Goal: Book appointment/travel/reservation

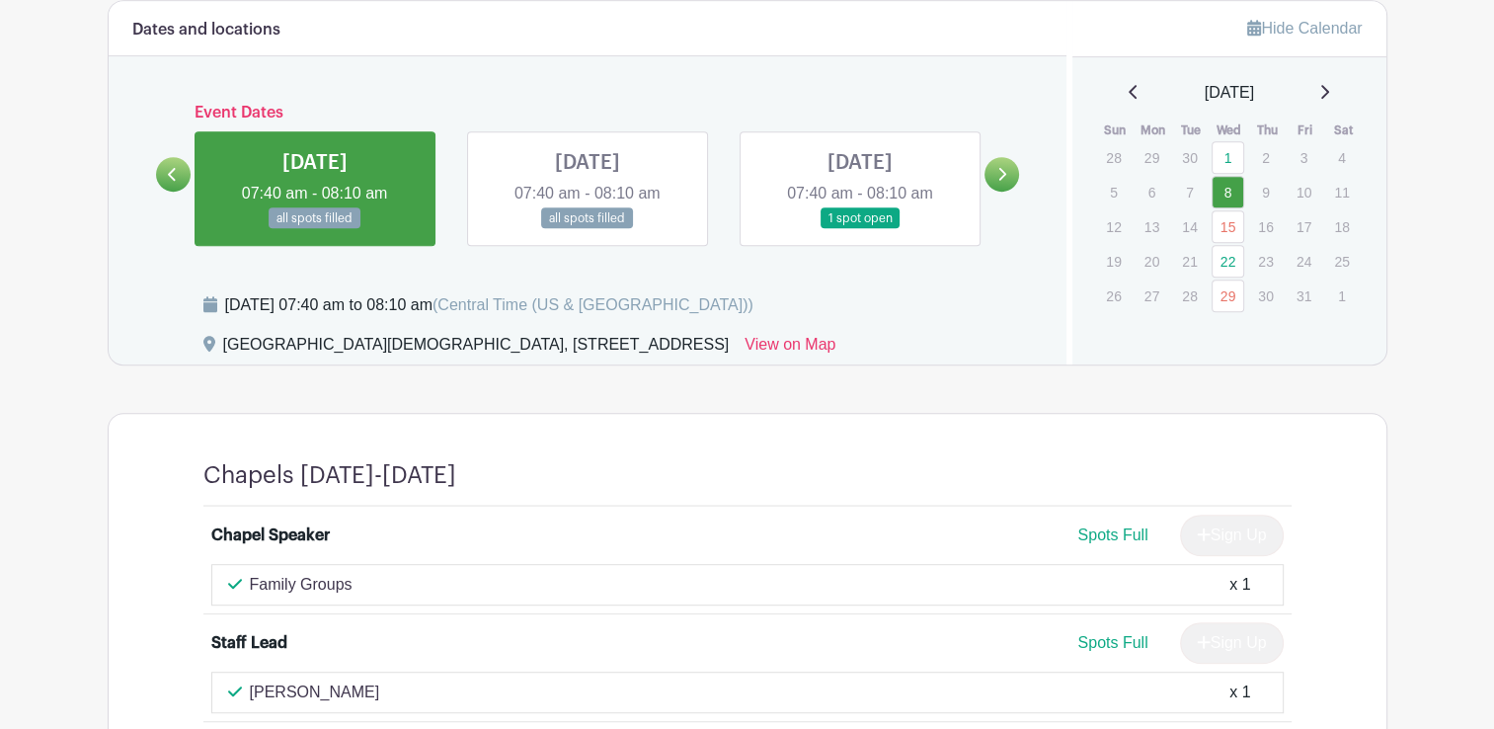
scroll to position [908, 0]
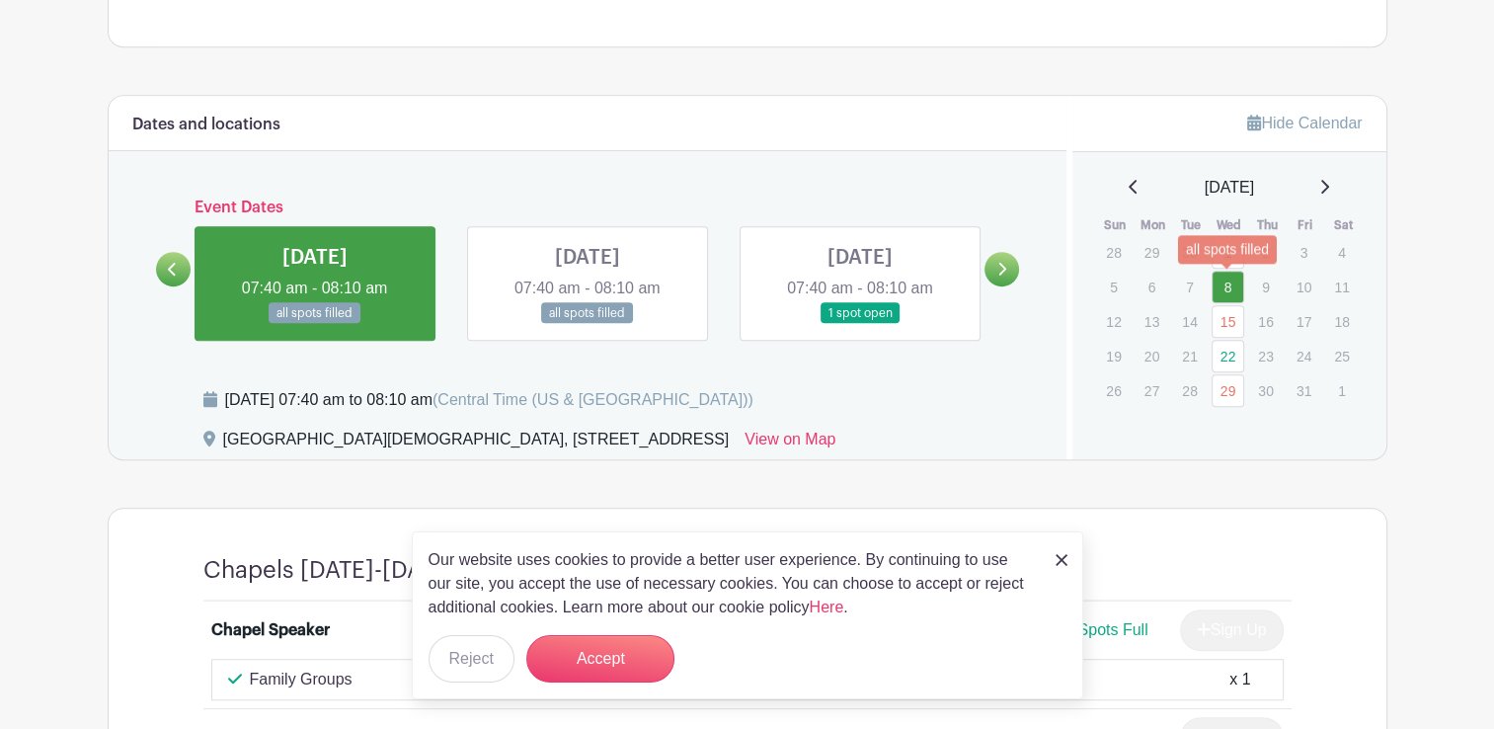
click at [1226, 305] on link "15" at bounding box center [1228, 321] width 33 height 33
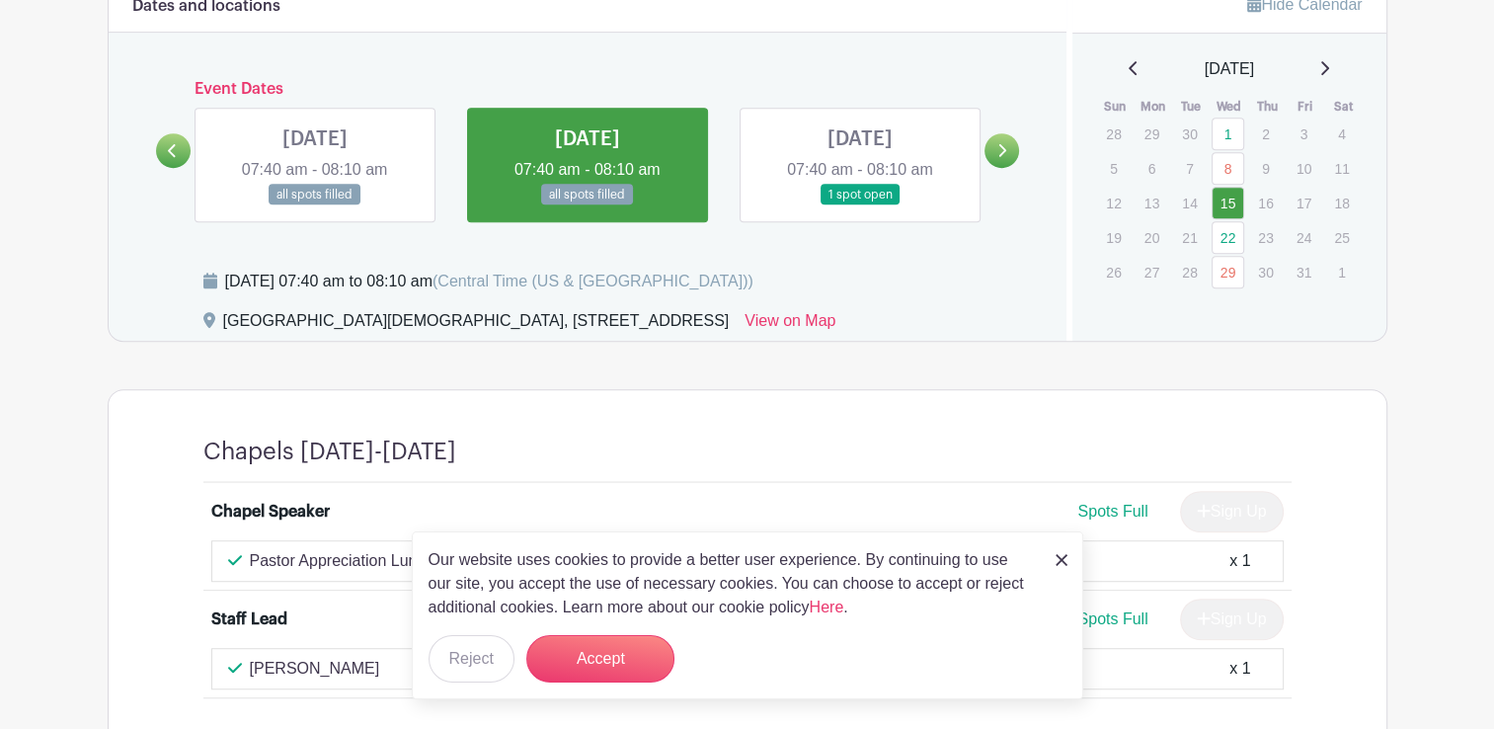
scroll to position [1027, 0]
click at [1068, 558] on div "Our website uses cookies to provide a better user experience. By continuing to …" at bounding box center [747, 615] width 671 height 168
click at [1217, 221] on link "22" at bounding box center [1228, 237] width 33 height 33
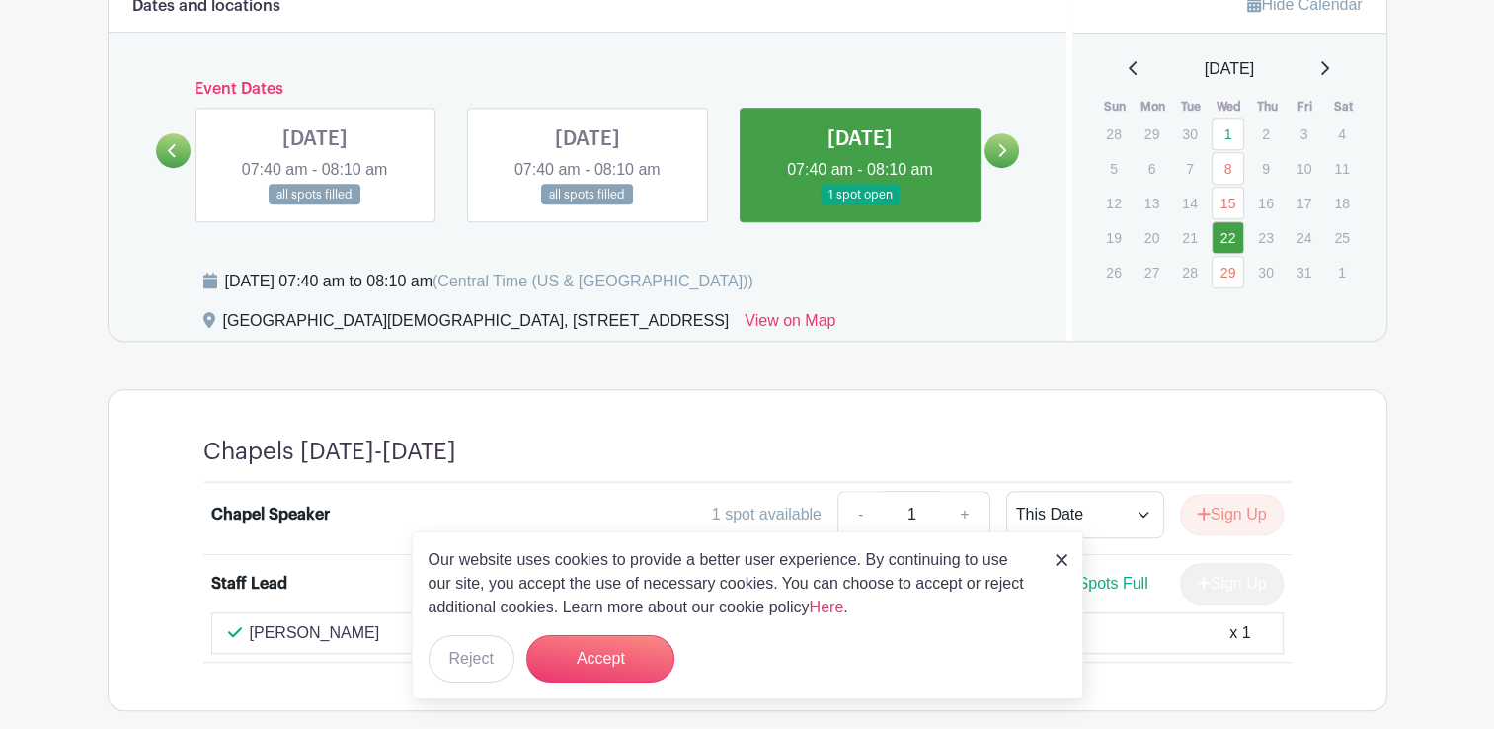
click at [1056, 560] on img at bounding box center [1062, 560] width 12 height 12
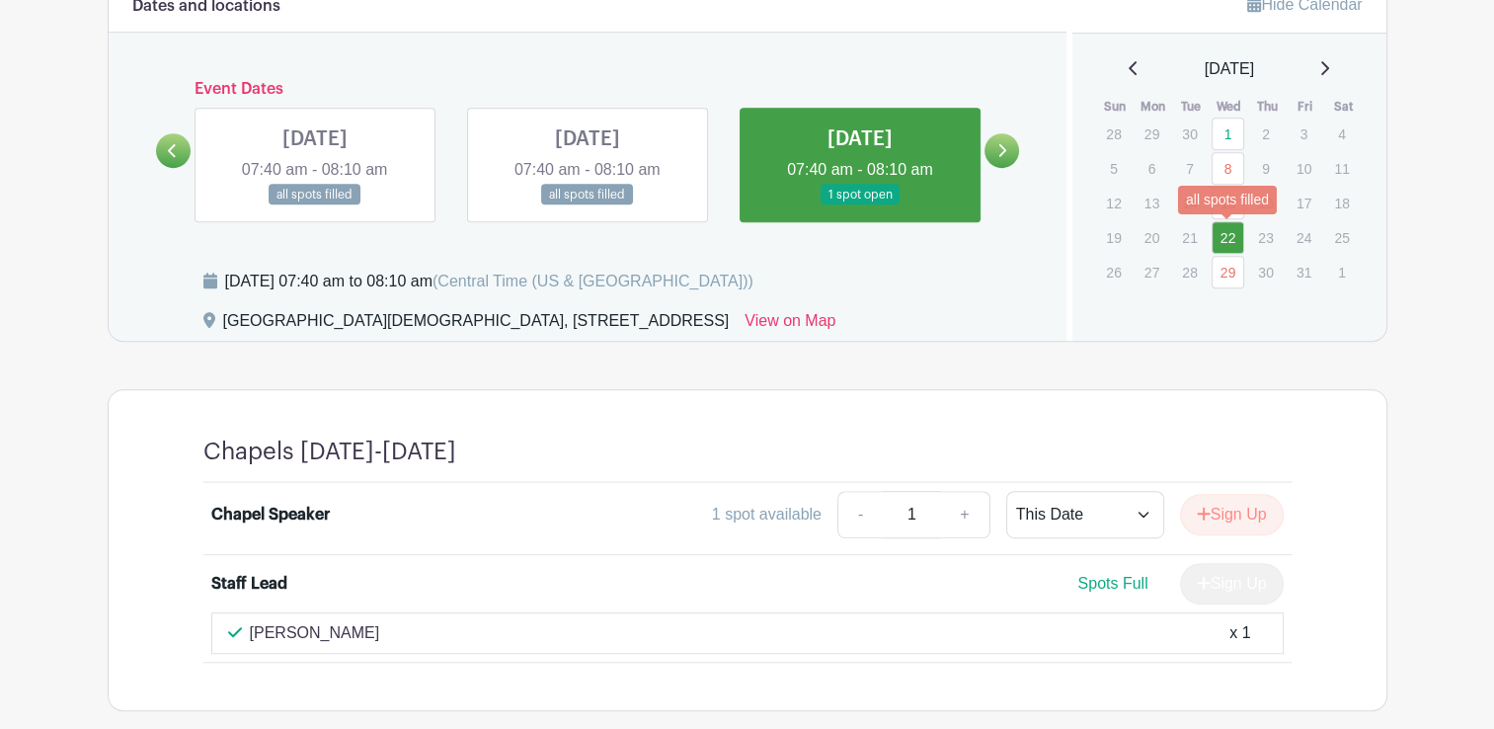
click at [1223, 256] on link "29" at bounding box center [1228, 272] width 33 height 33
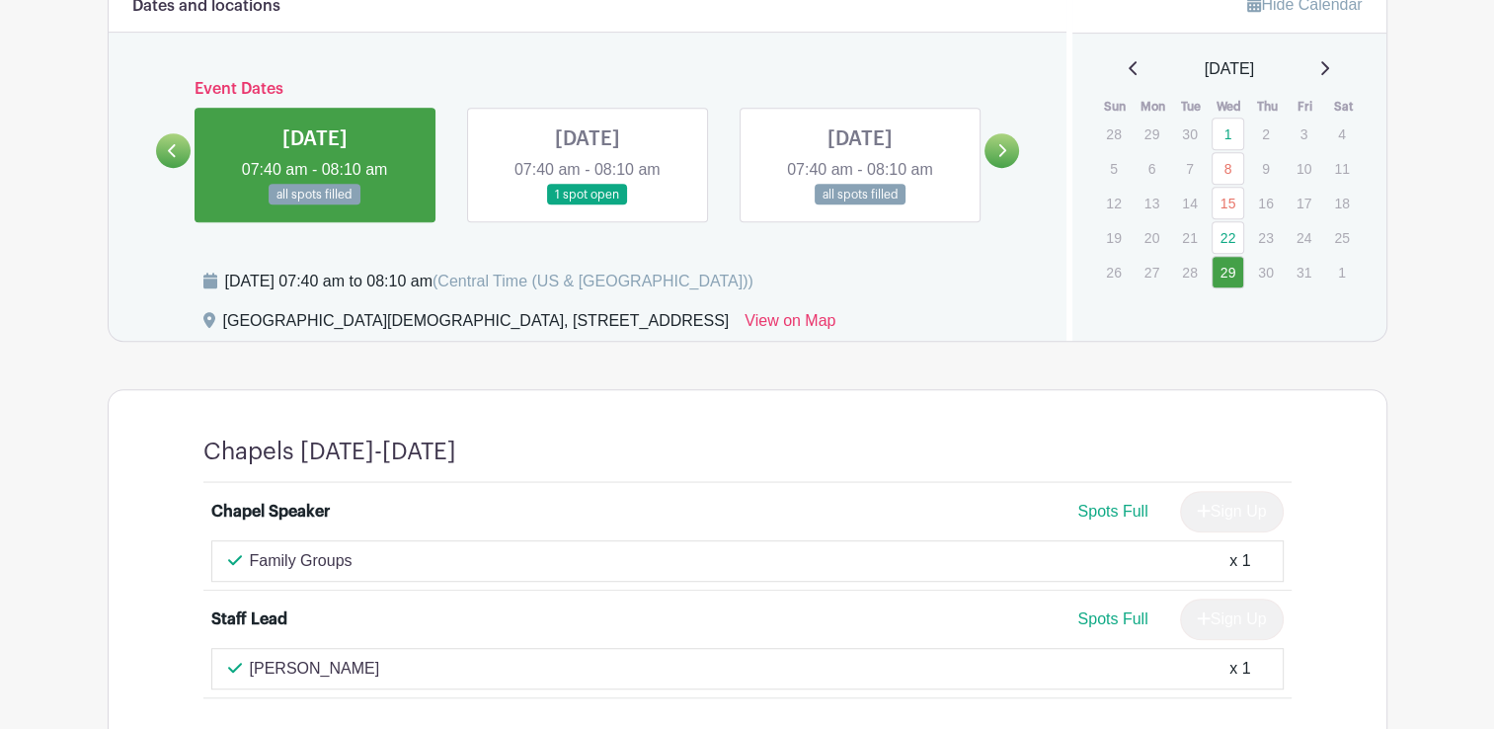
click at [1324, 57] on div "[DATE]" at bounding box center [1229, 69] width 267 height 24
click at [1329, 57] on link at bounding box center [1324, 69] width 10 height 24
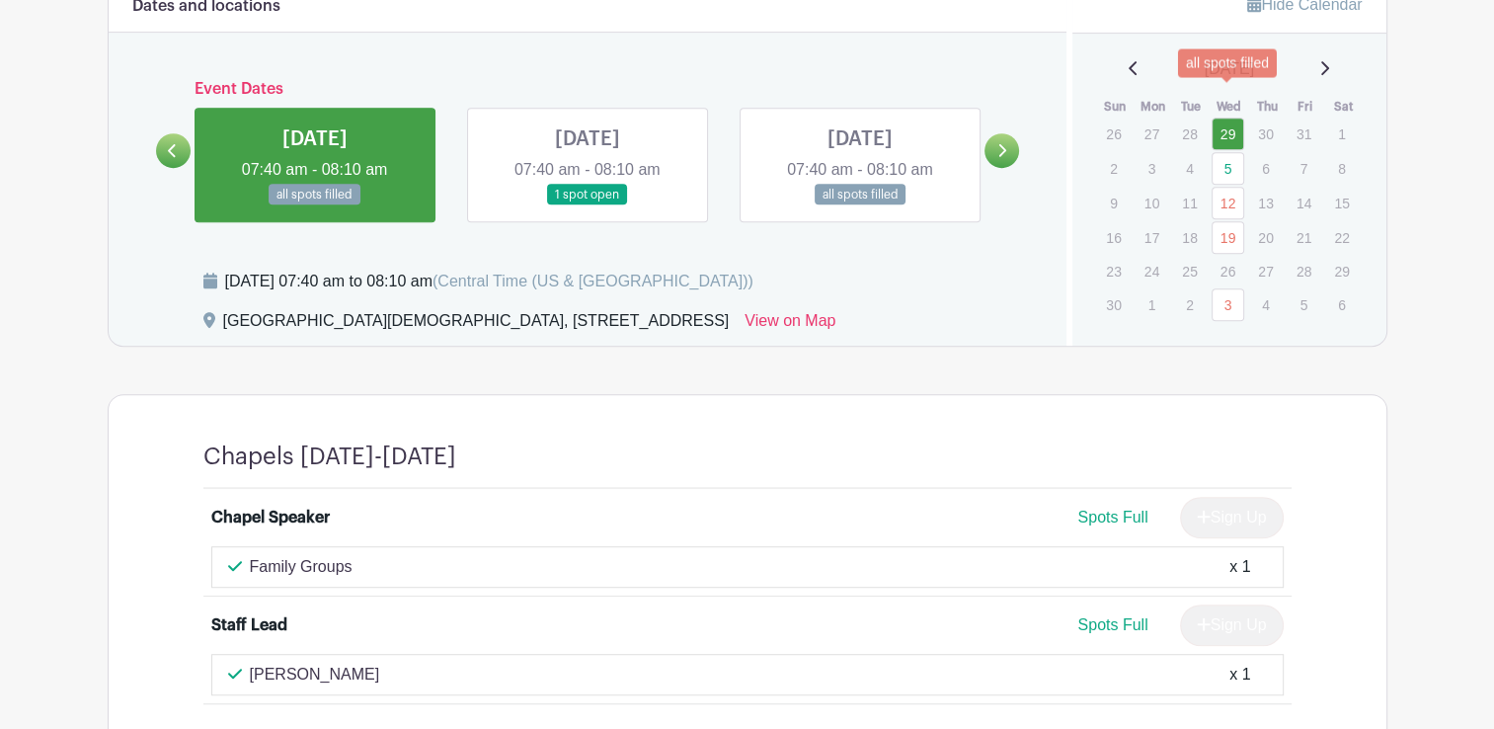
click at [1228, 117] on link "29" at bounding box center [1228, 133] width 33 height 33
click at [1228, 152] on link "5" at bounding box center [1228, 168] width 33 height 33
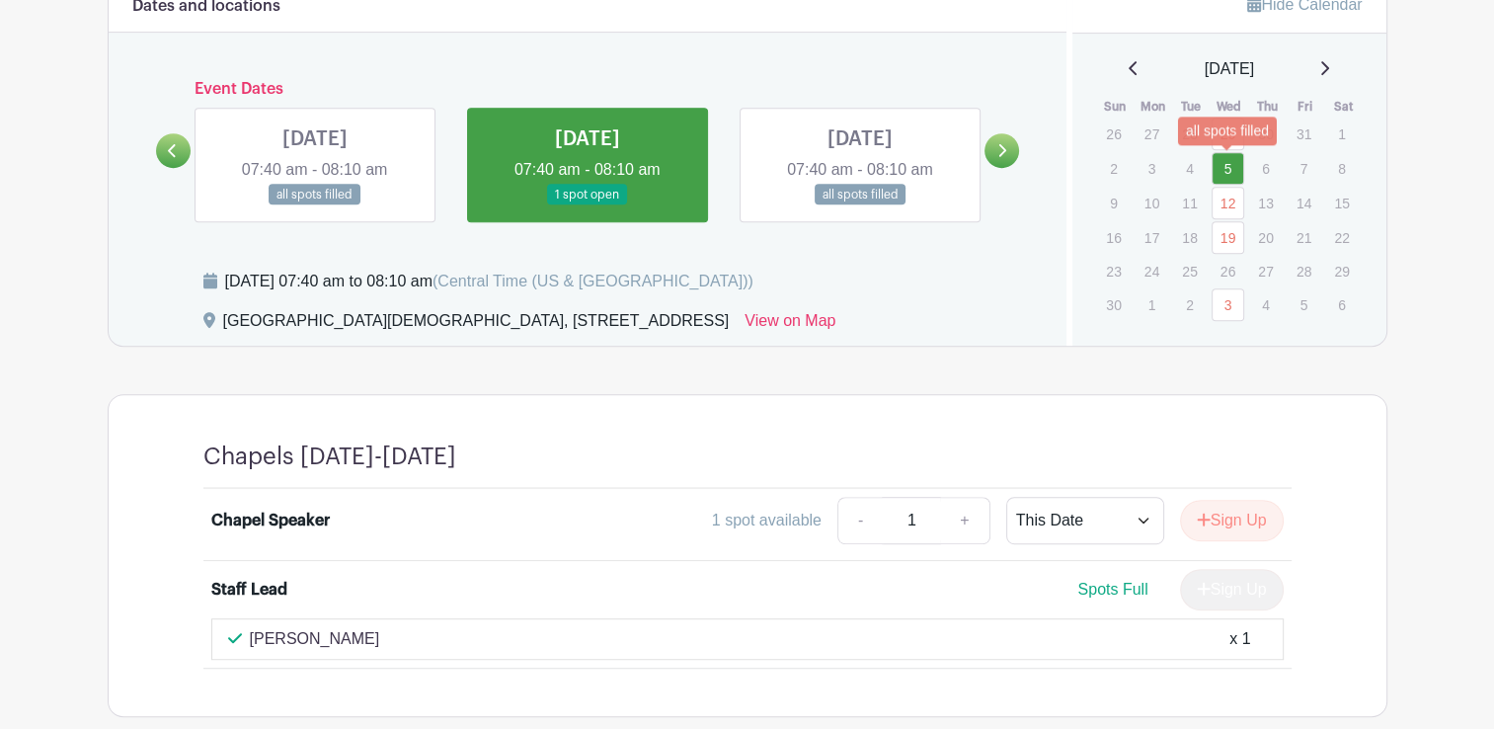
click at [1221, 187] on link "12" at bounding box center [1228, 203] width 33 height 33
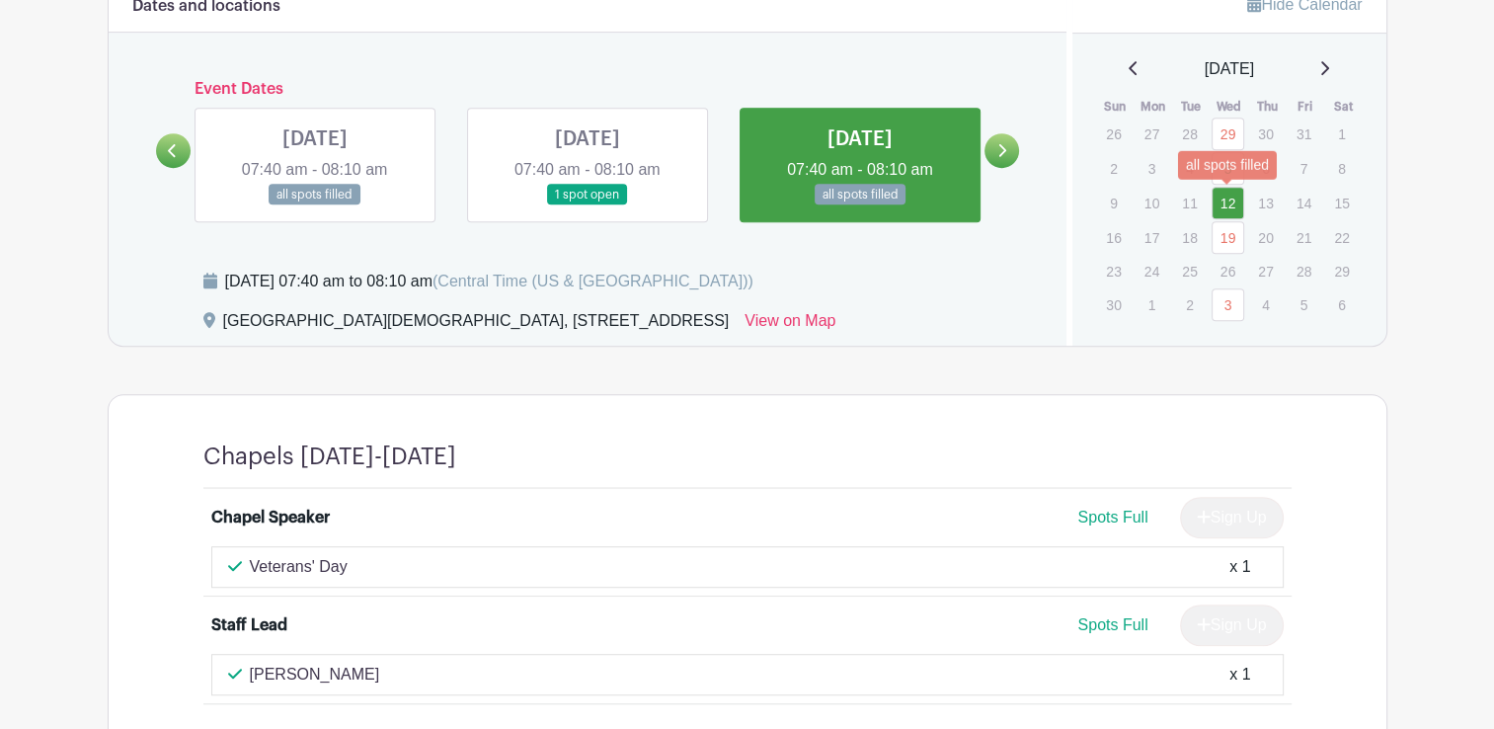
click at [1227, 221] on link "19" at bounding box center [1228, 237] width 33 height 33
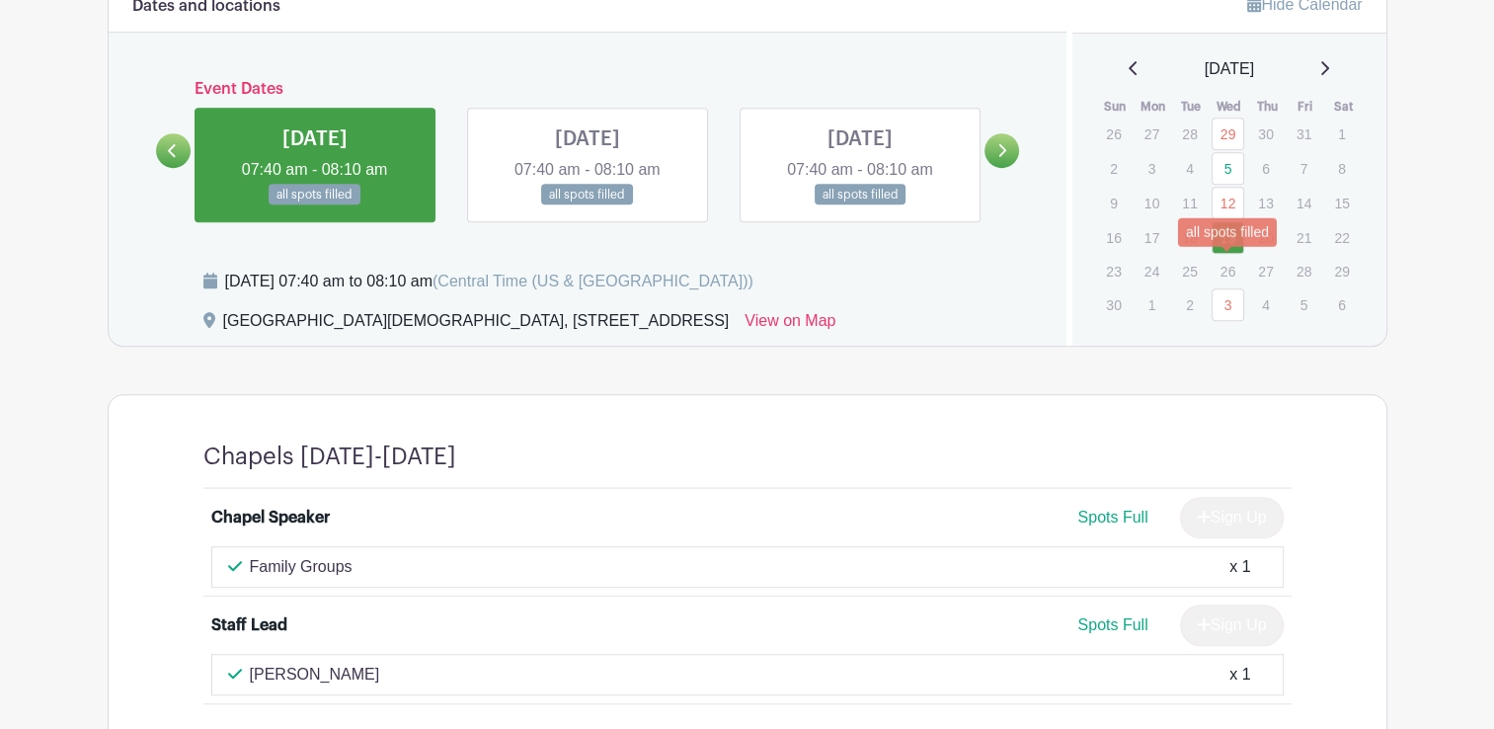
click at [1232, 288] on link "3" at bounding box center [1228, 304] width 33 height 33
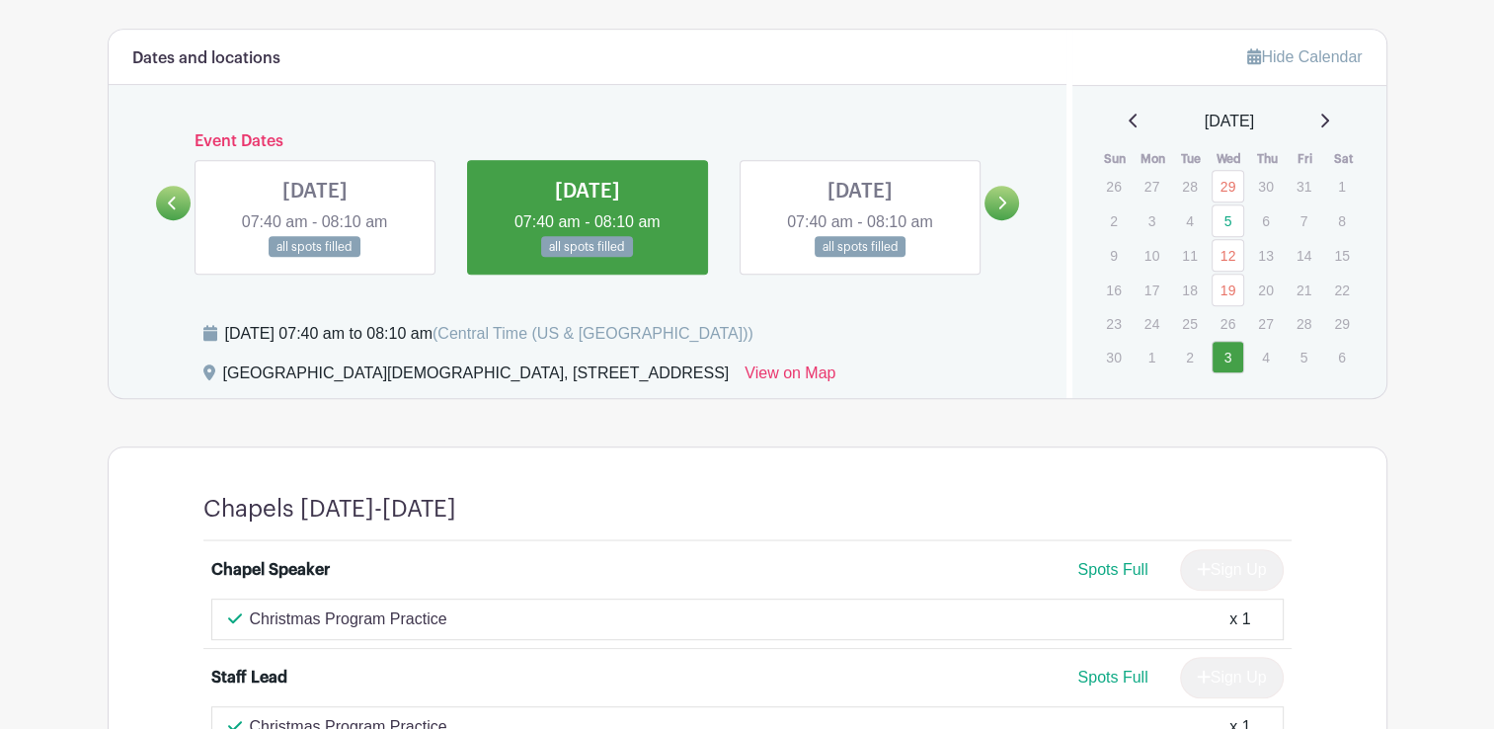
scroll to position [976, 0]
click at [1343, 109] on div "[DATE]" at bounding box center [1229, 121] width 267 height 24
click at [1327, 109] on div "[DATE]" at bounding box center [1229, 121] width 267 height 24
click at [1329, 112] on icon at bounding box center [1324, 120] width 10 height 16
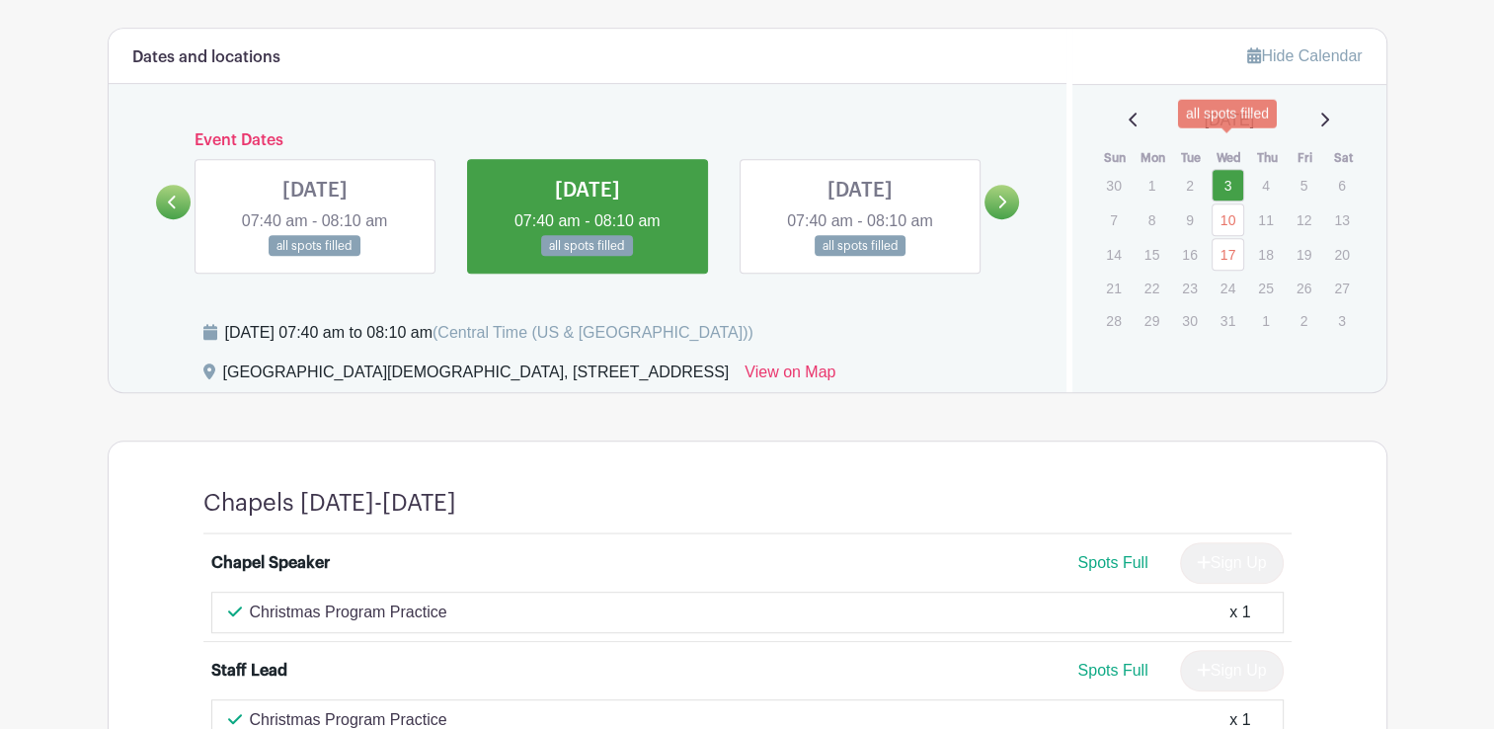
click at [1221, 169] on link "3" at bounding box center [1228, 185] width 33 height 33
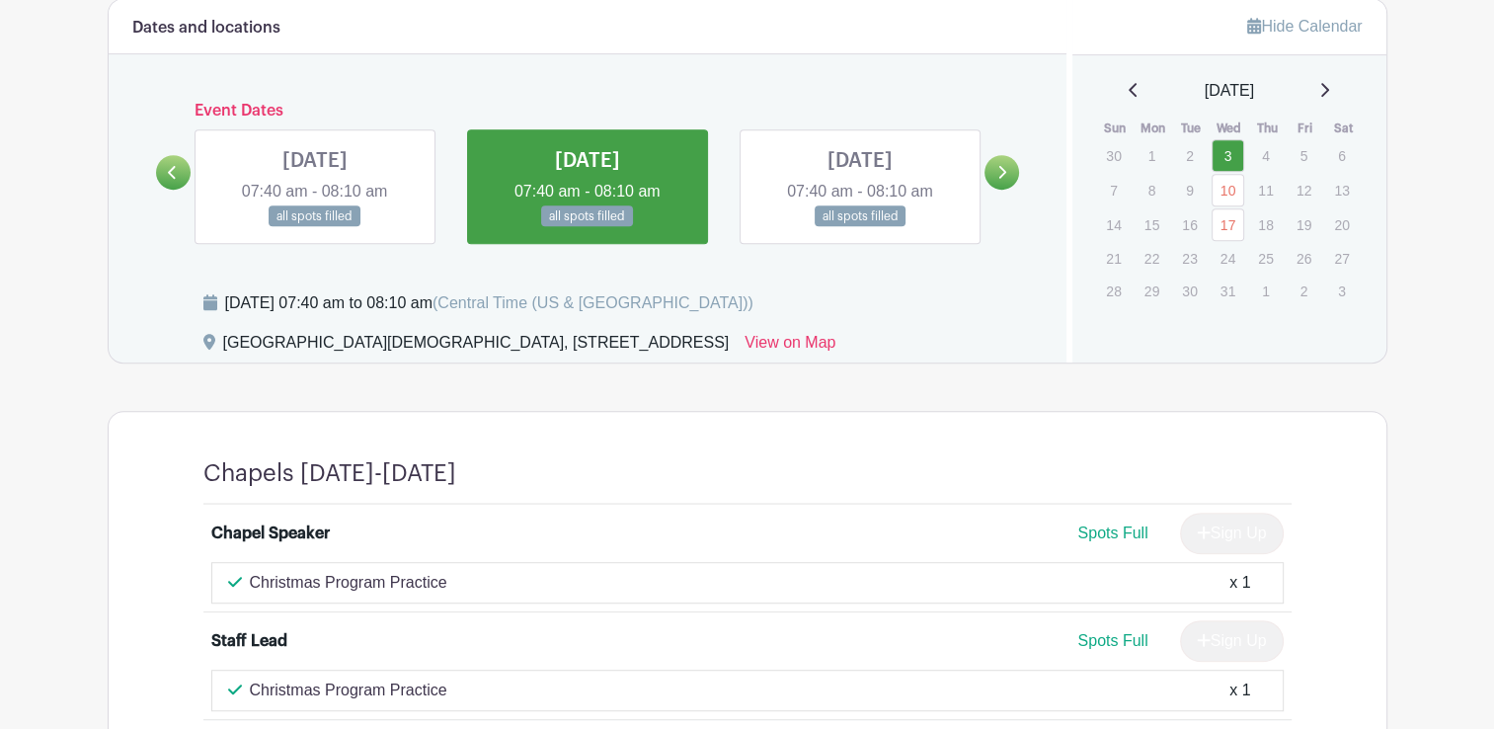
scroll to position [1006, 0]
click at [1216, 173] on link "10" at bounding box center [1228, 189] width 33 height 33
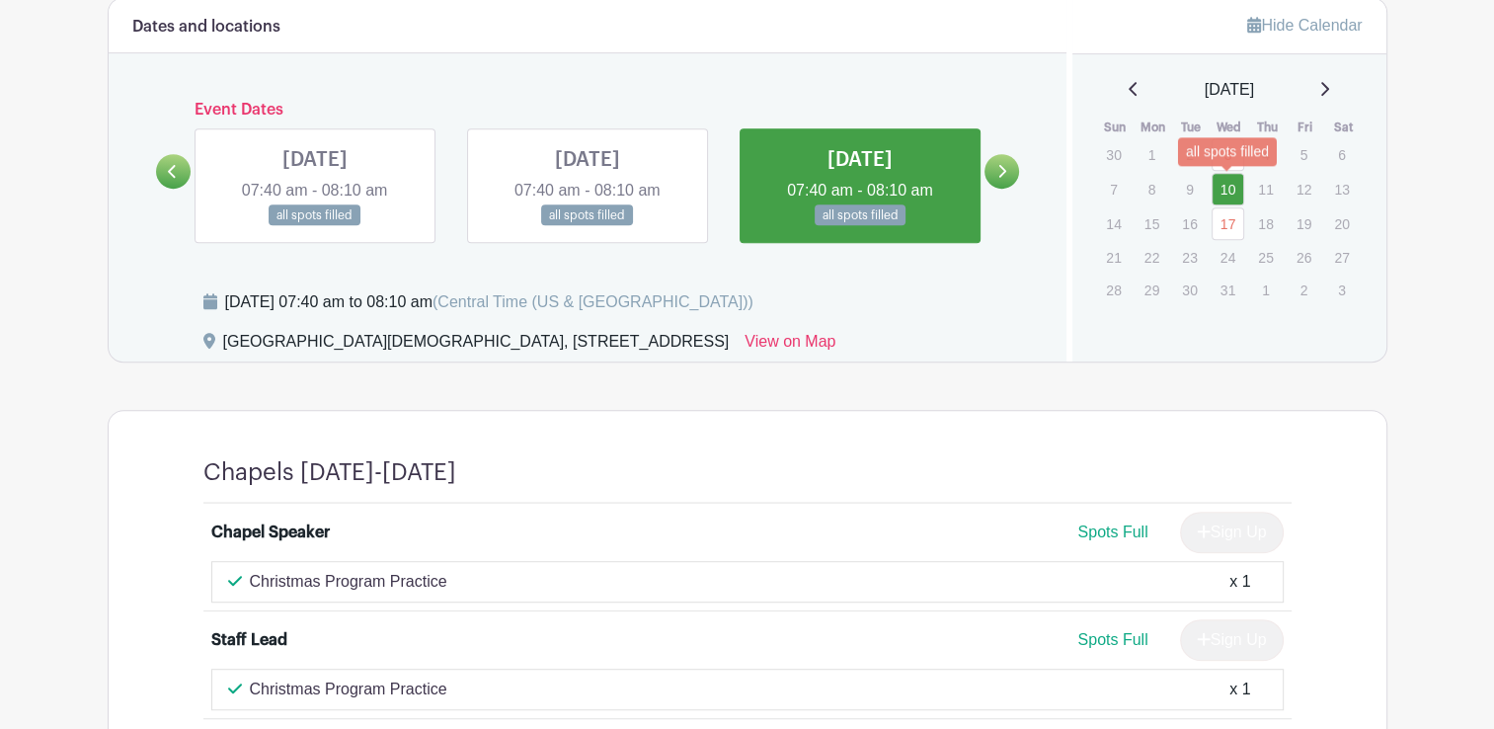
click at [1229, 207] on link "17" at bounding box center [1228, 223] width 33 height 33
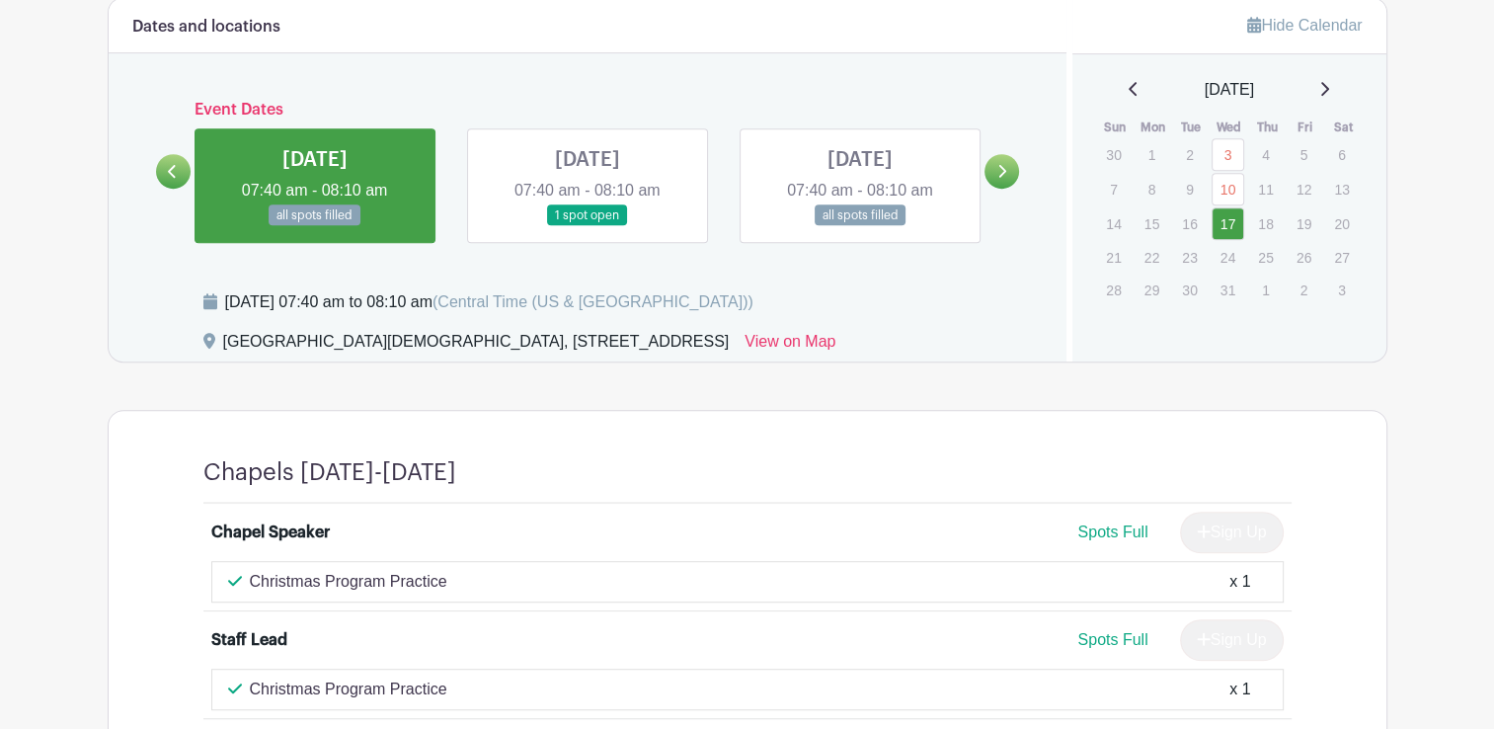
click at [1329, 81] on icon at bounding box center [1324, 89] width 10 height 16
click at [1228, 171] on link "7" at bounding box center [1228, 187] width 33 height 33
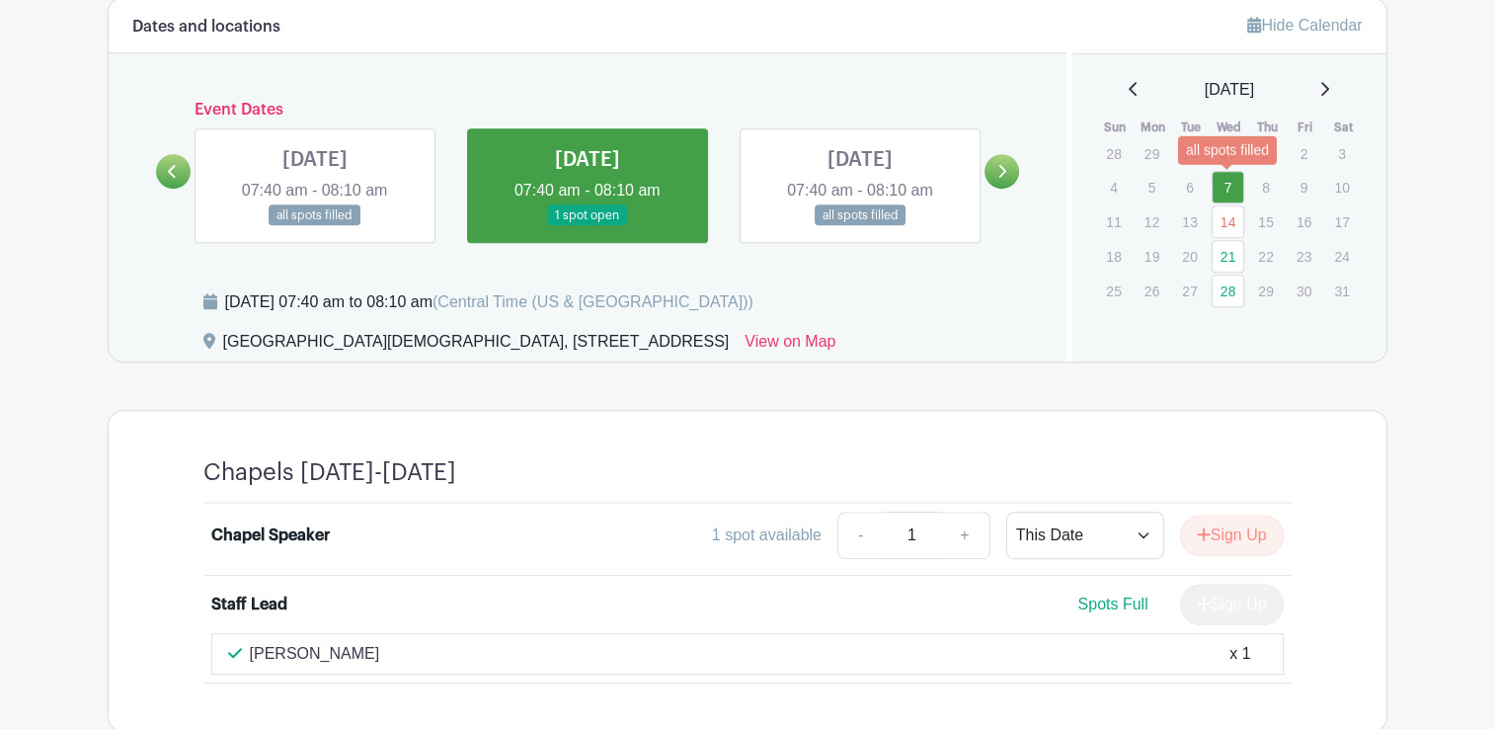
click at [1226, 205] on link "14" at bounding box center [1228, 221] width 33 height 33
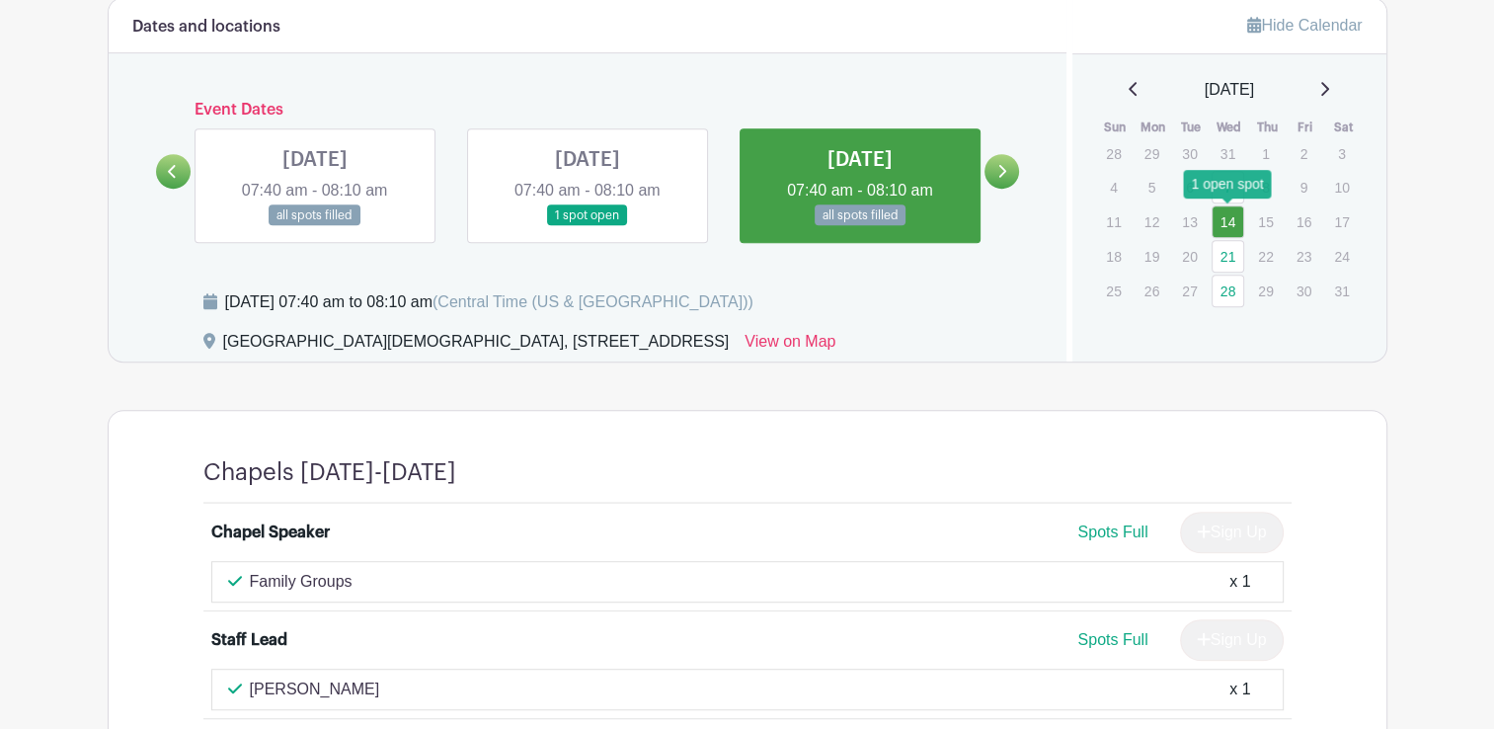
click at [1232, 240] on link "21" at bounding box center [1228, 256] width 33 height 33
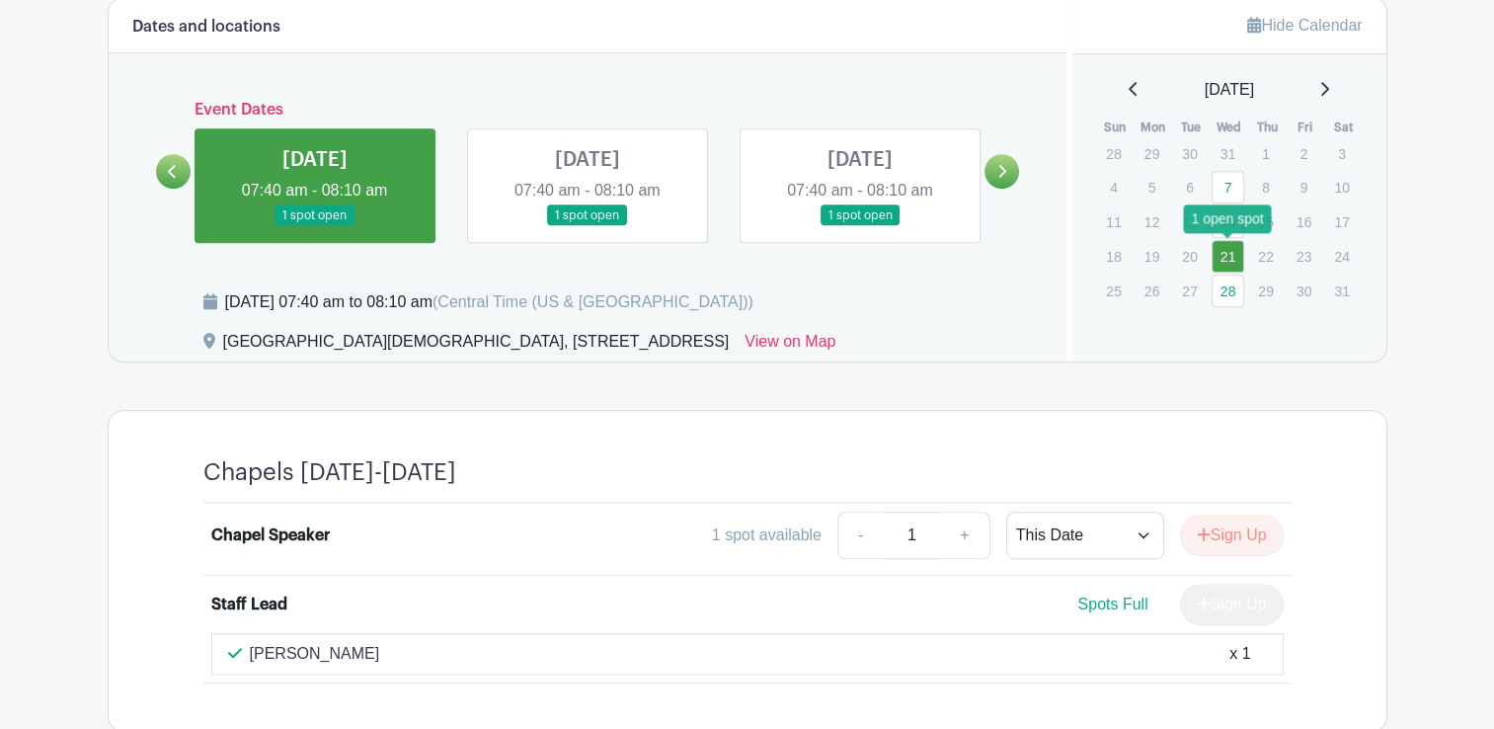
click at [1232, 274] on link "28" at bounding box center [1228, 290] width 33 height 33
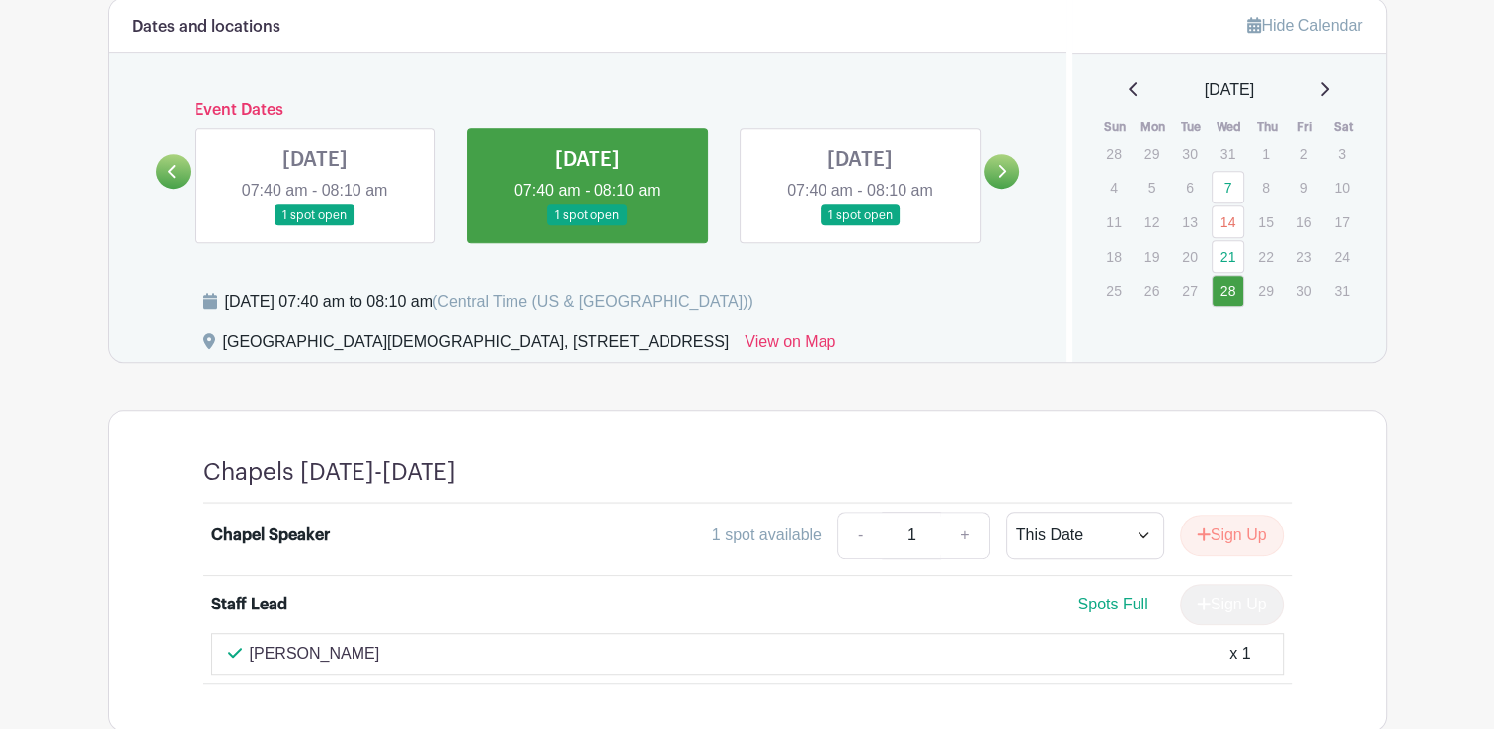
click at [1339, 78] on div "[DATE]" at bounding box center [1229, 90] width 267 height 24
click at [1329, 81] on icon at bounding box center [1324, 89] width 10 height 16
click at [1229, 138] on link "4" at bounding box center [1228, 154] width 33 height 33
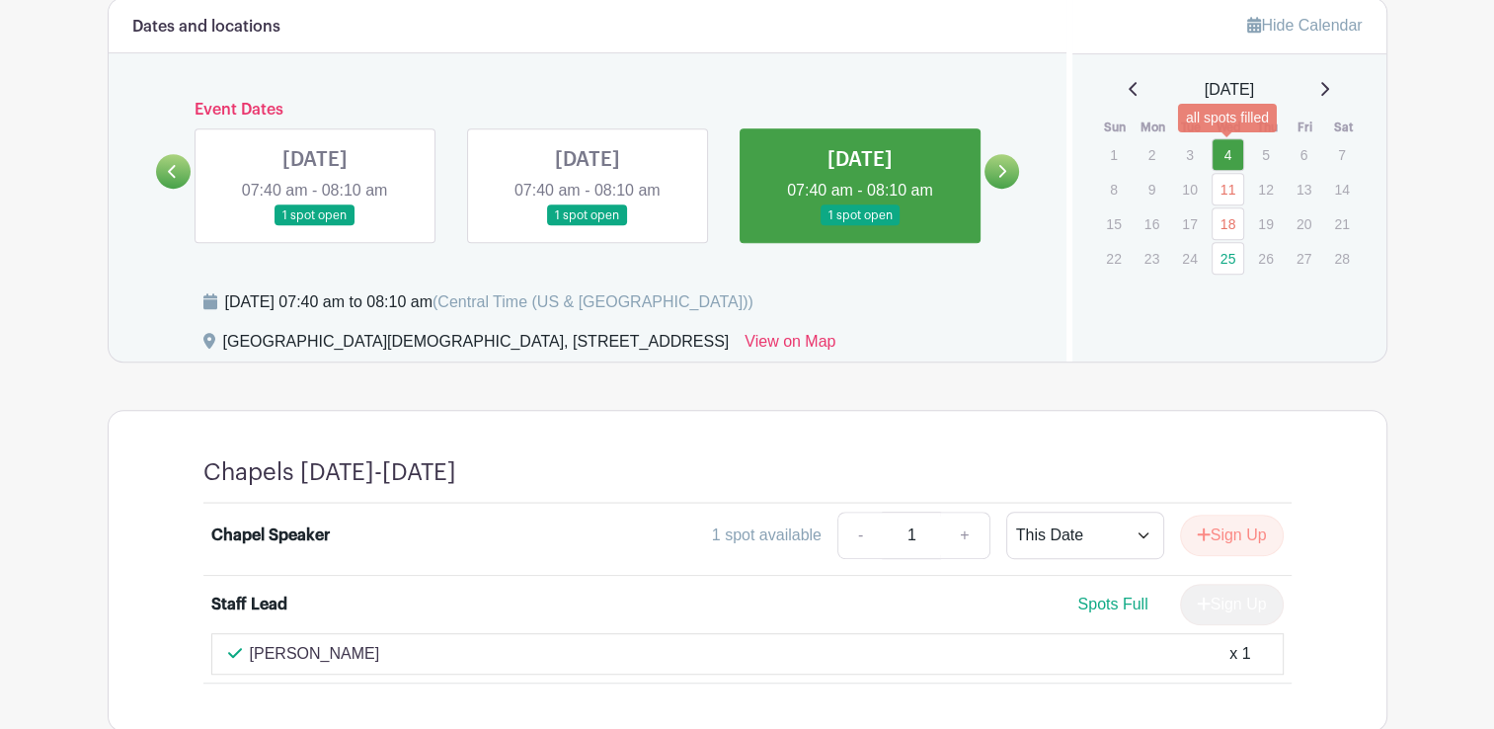
click at [1225, 173] on link "11" at bounding box center [1228, 189] width 33 height 33
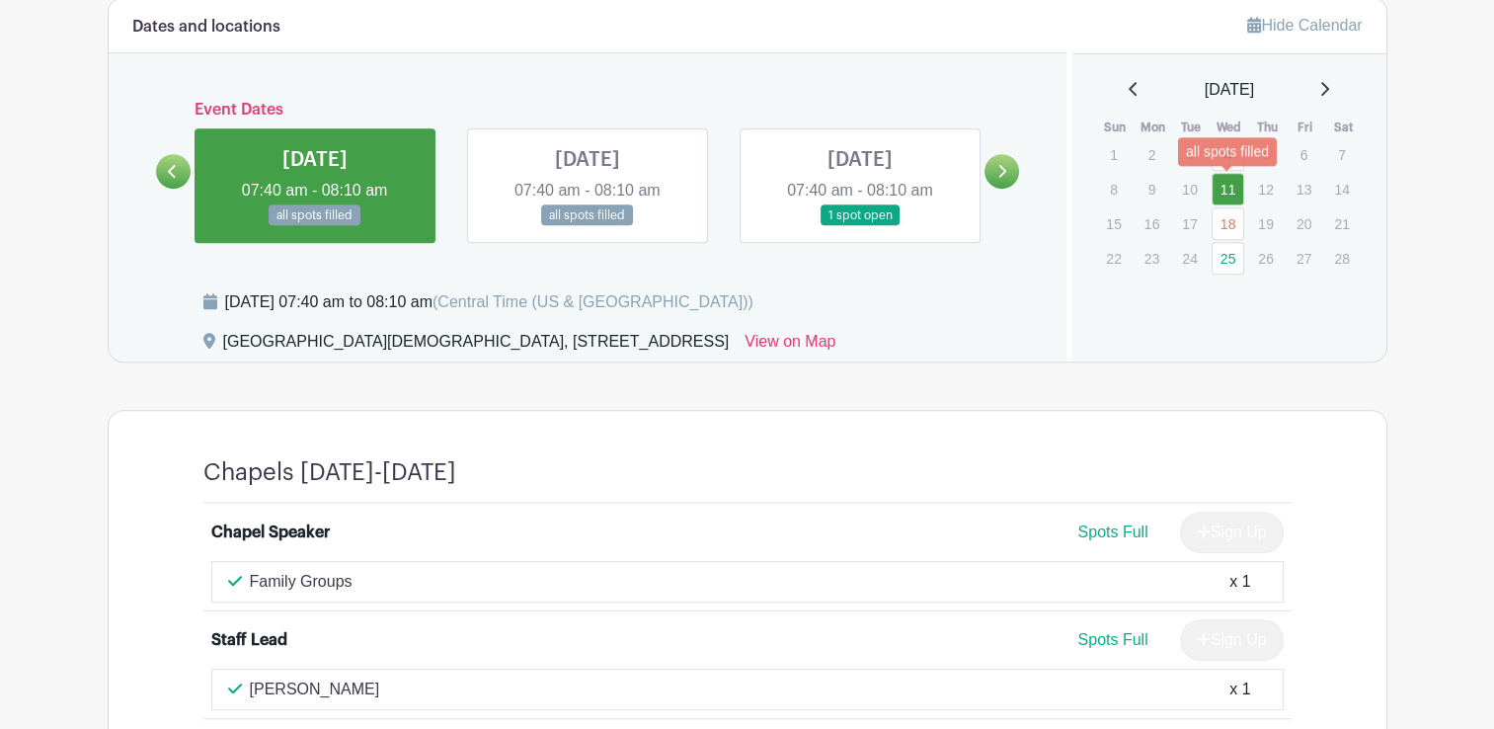
click at [1229, 207] on link "18" at bounding box center [1228, 223] width 33 height 33
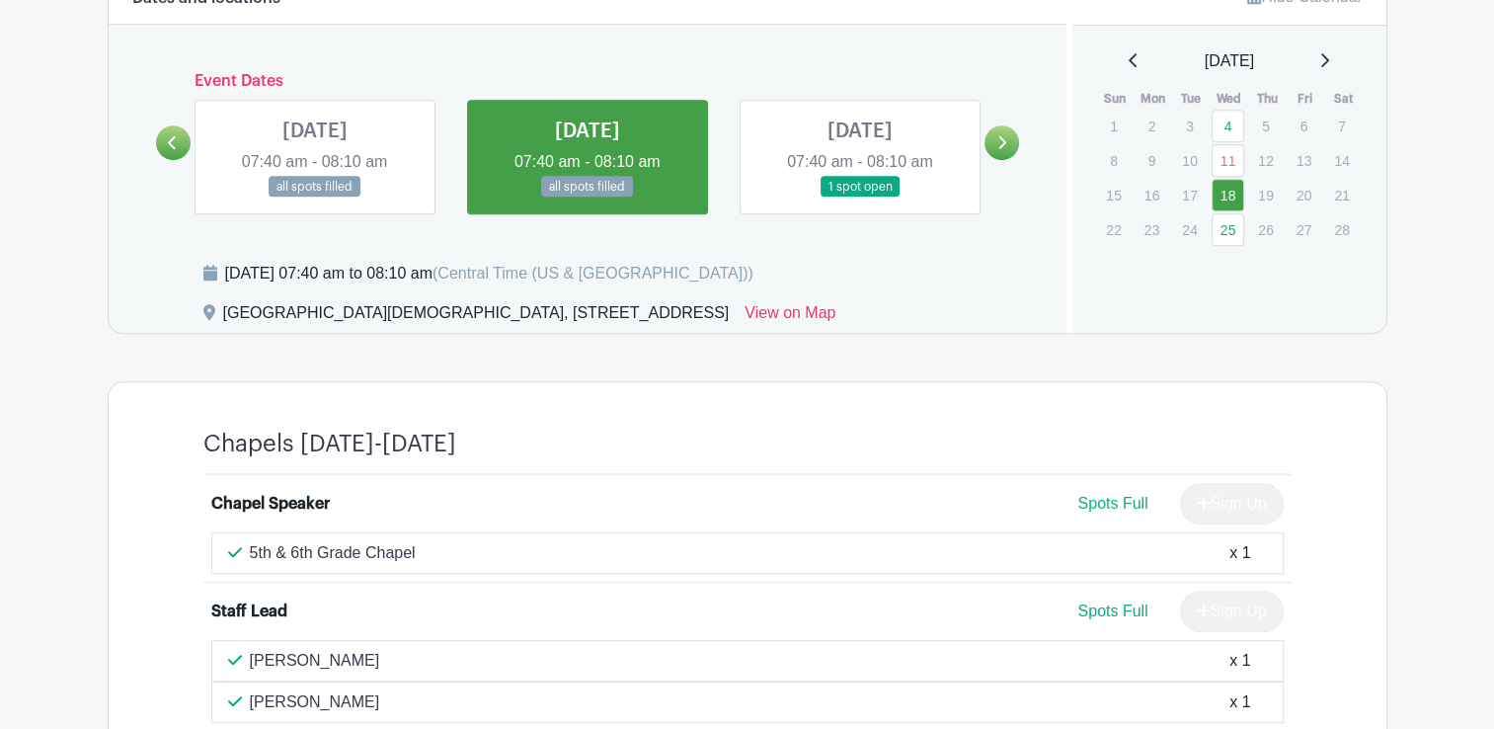
scroll to position [1037, 0]
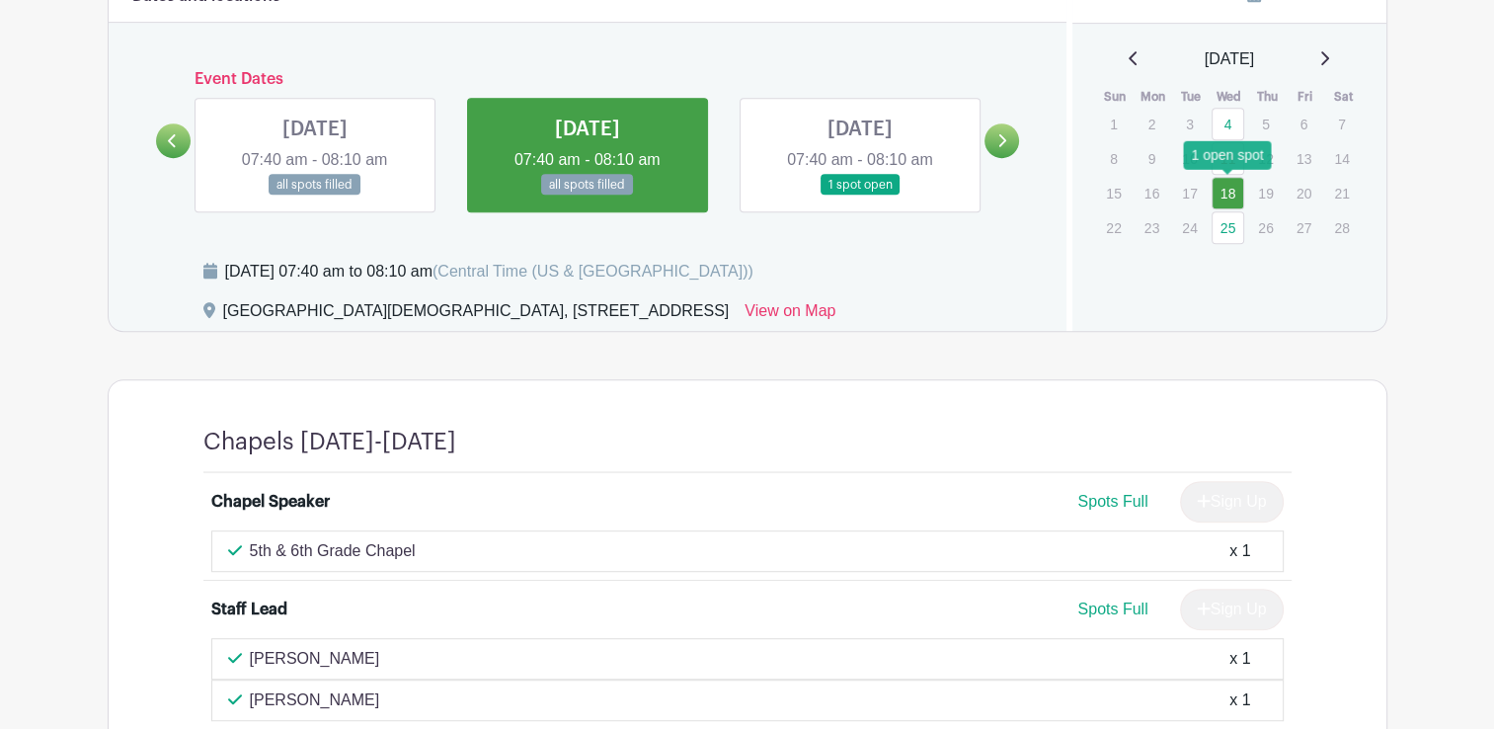
click at [1221, 211] on link "25" at bounding box center [1228, 227] width 33 height 33
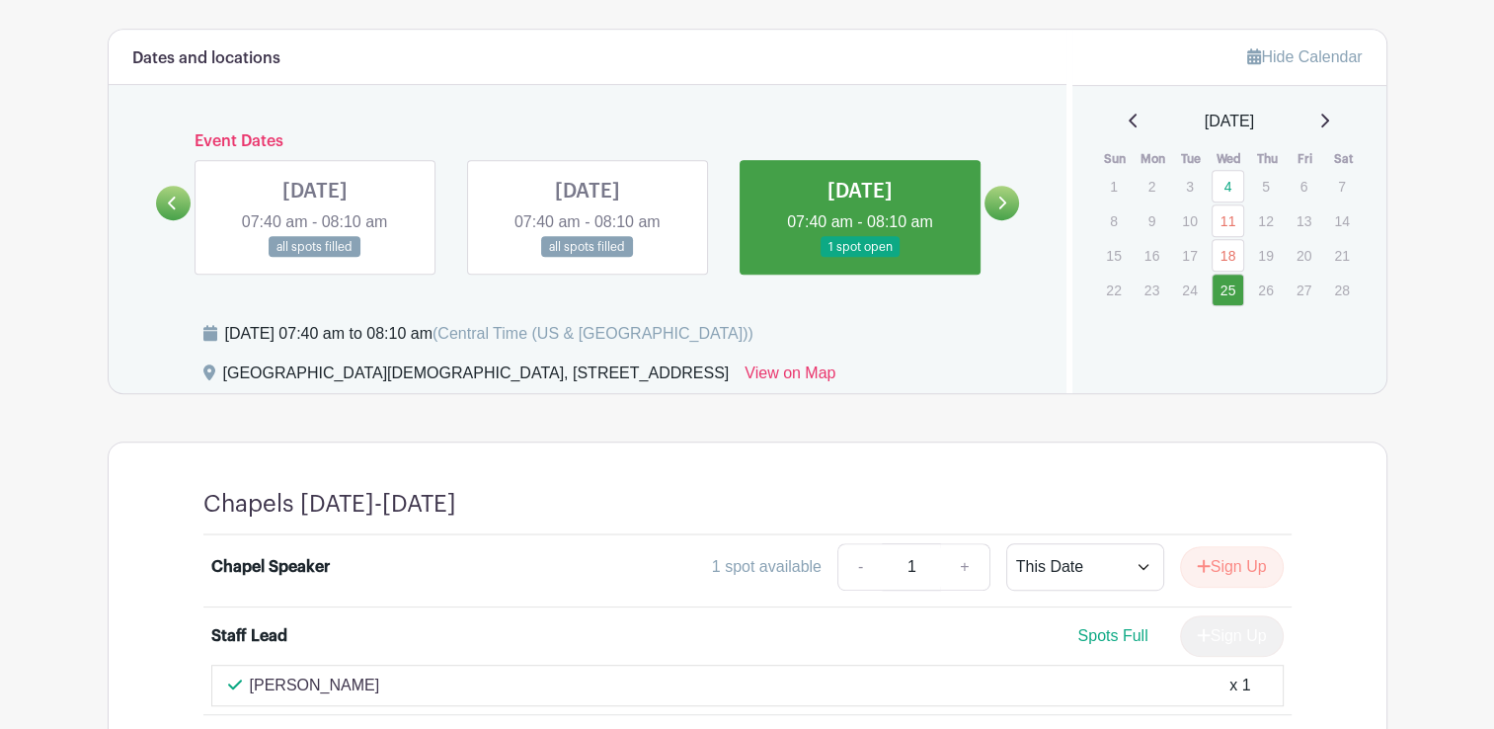
scroll to position [970, 0]
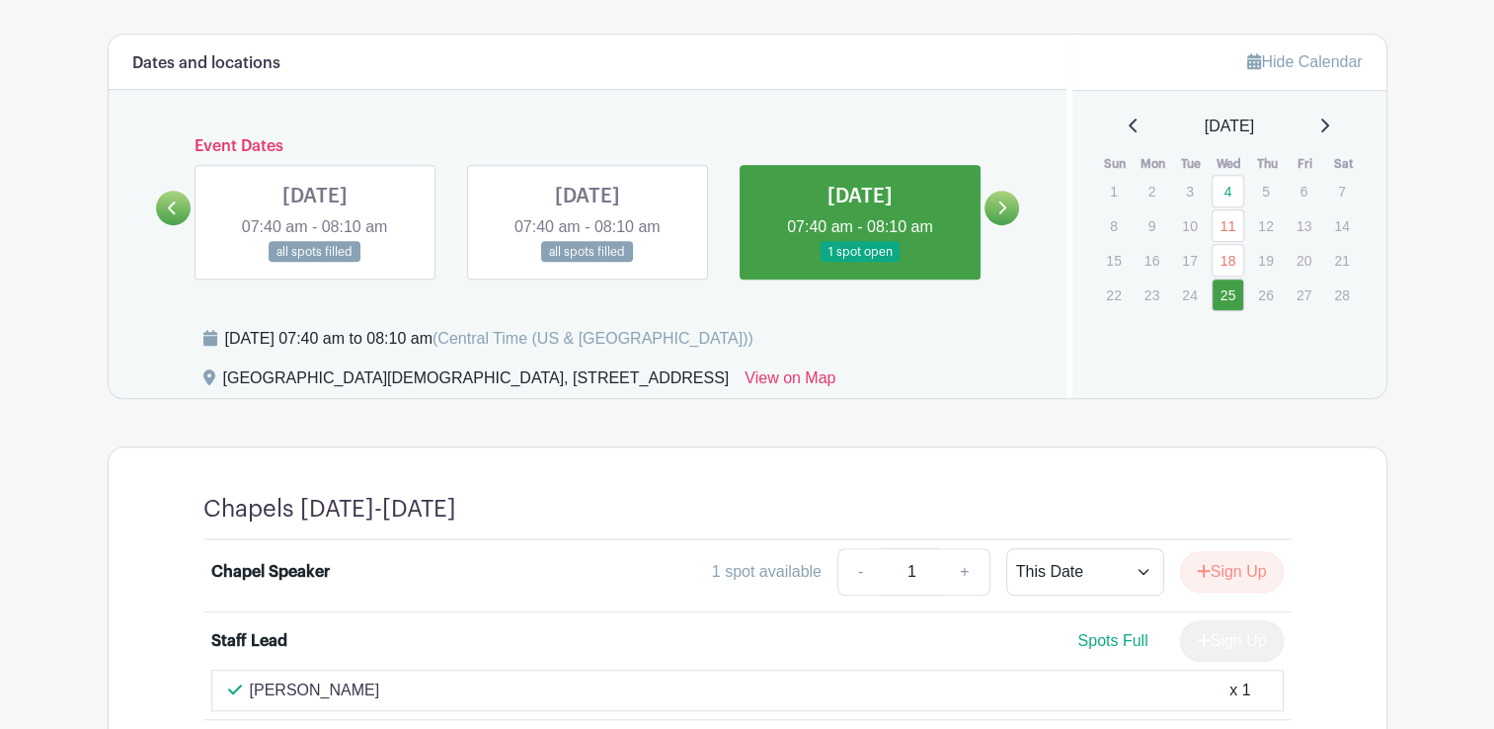
click at [1325, 115] on div "[DATE]" at bounding box center [1229, 127] width 267 height 24
click at [1329, 118] on icon at bounding box center [1325, 125] width 8 height 14
click at [1228, 175] on link "4" at bounding box center [1228, 191] width 33 height 33
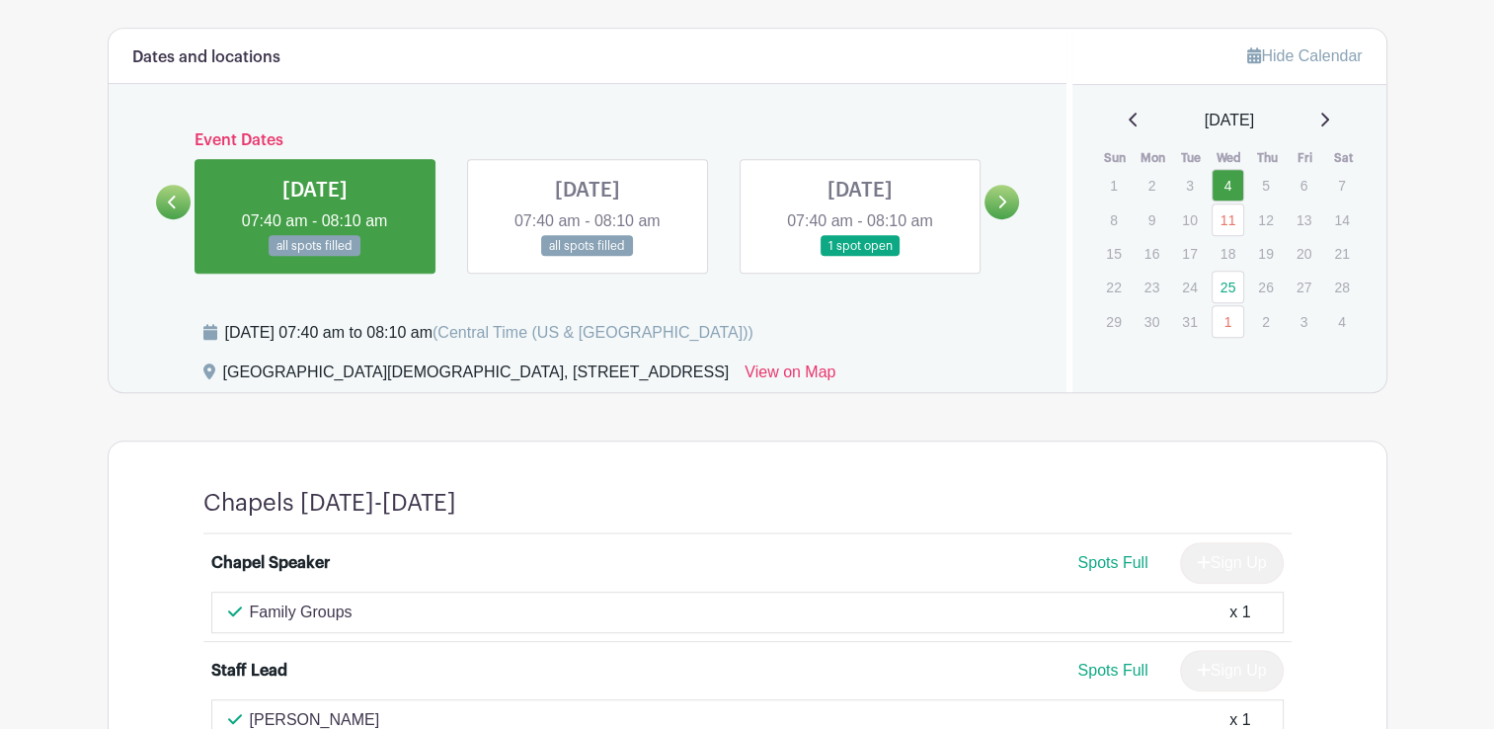
scroll to position [976, 0]
click at [1238, 203] on link "11" at bounding box center [1228, 219] width 33 height 33
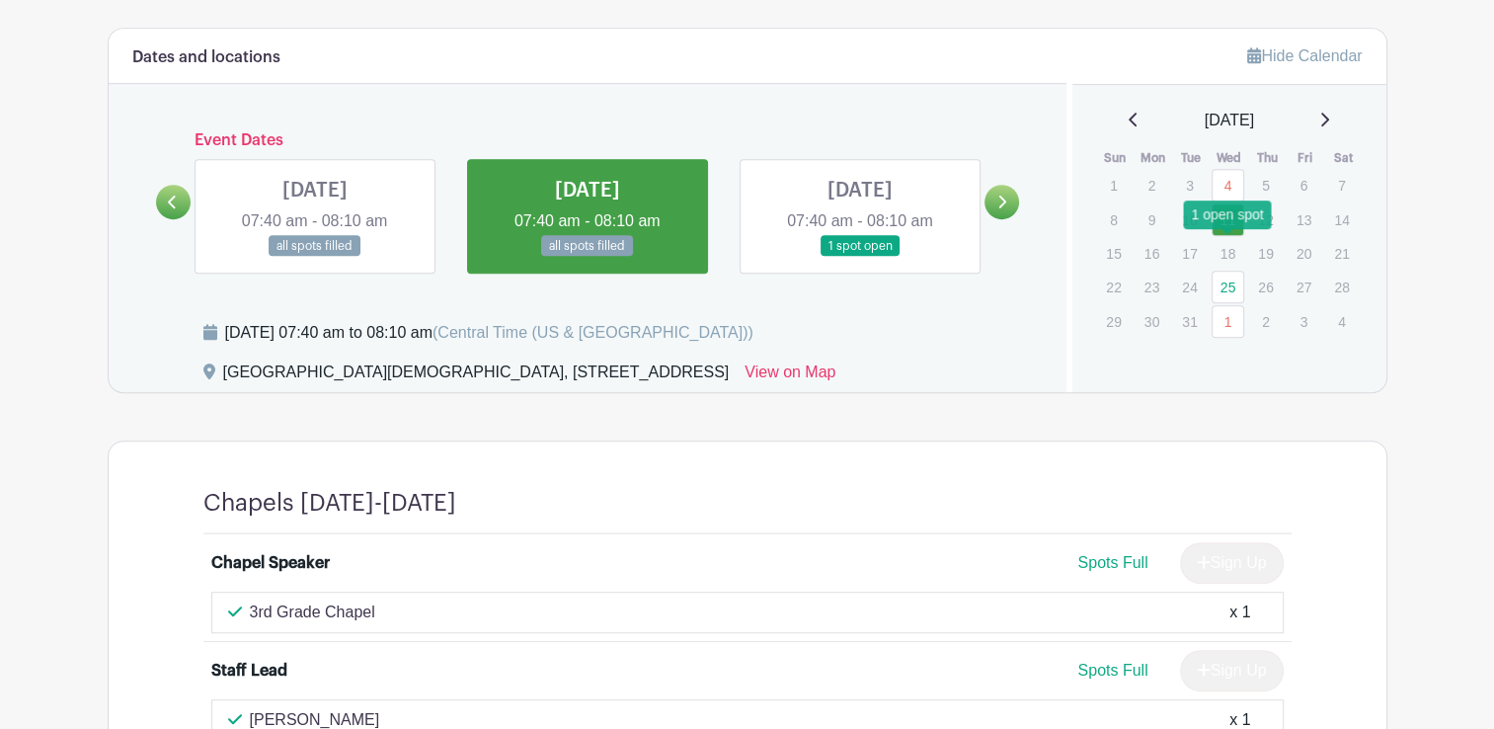
click at [1226, 271] on link "25" at bounding box center [1228, 287] width 33 height 33
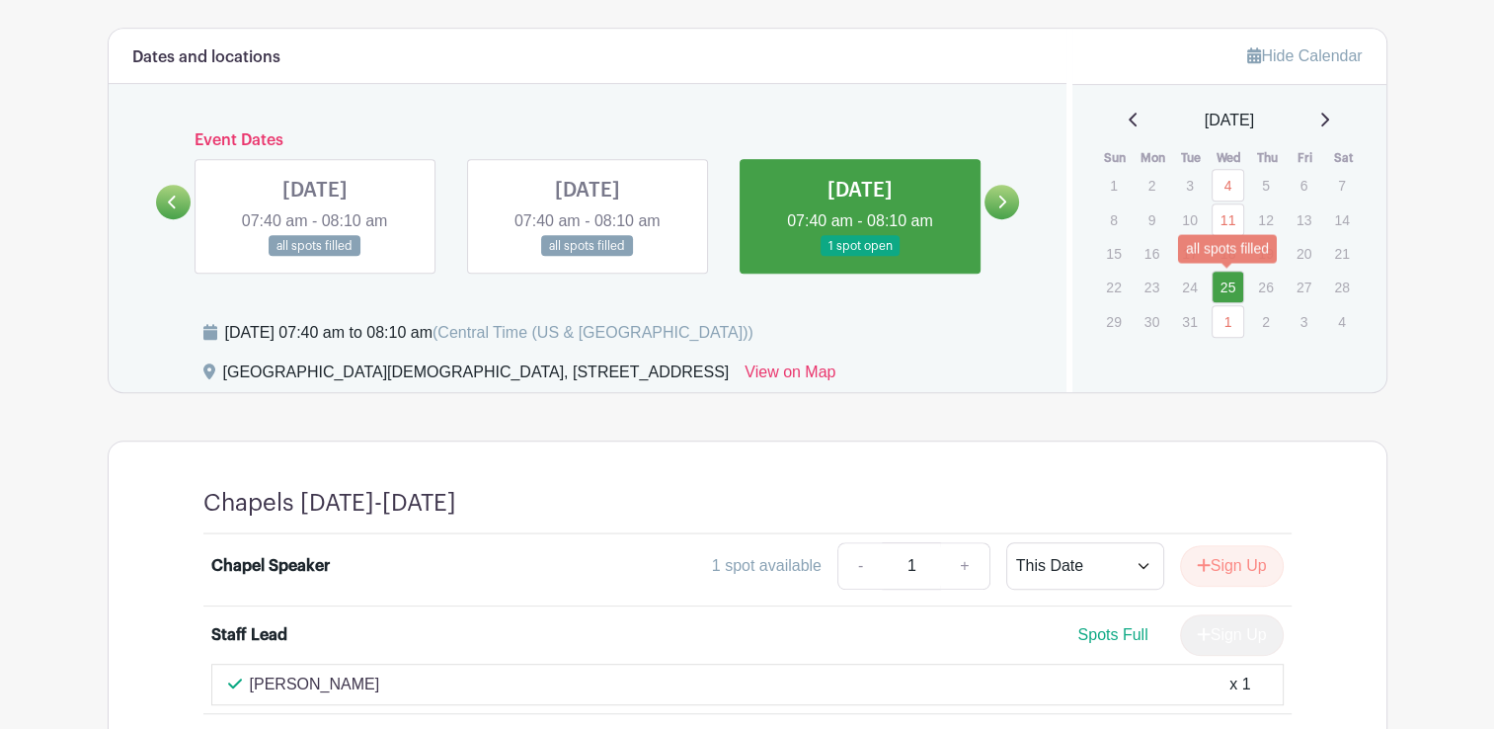
click at [1222, 305] on link "1" at bounding box center [1228, 321] width 33 height 33
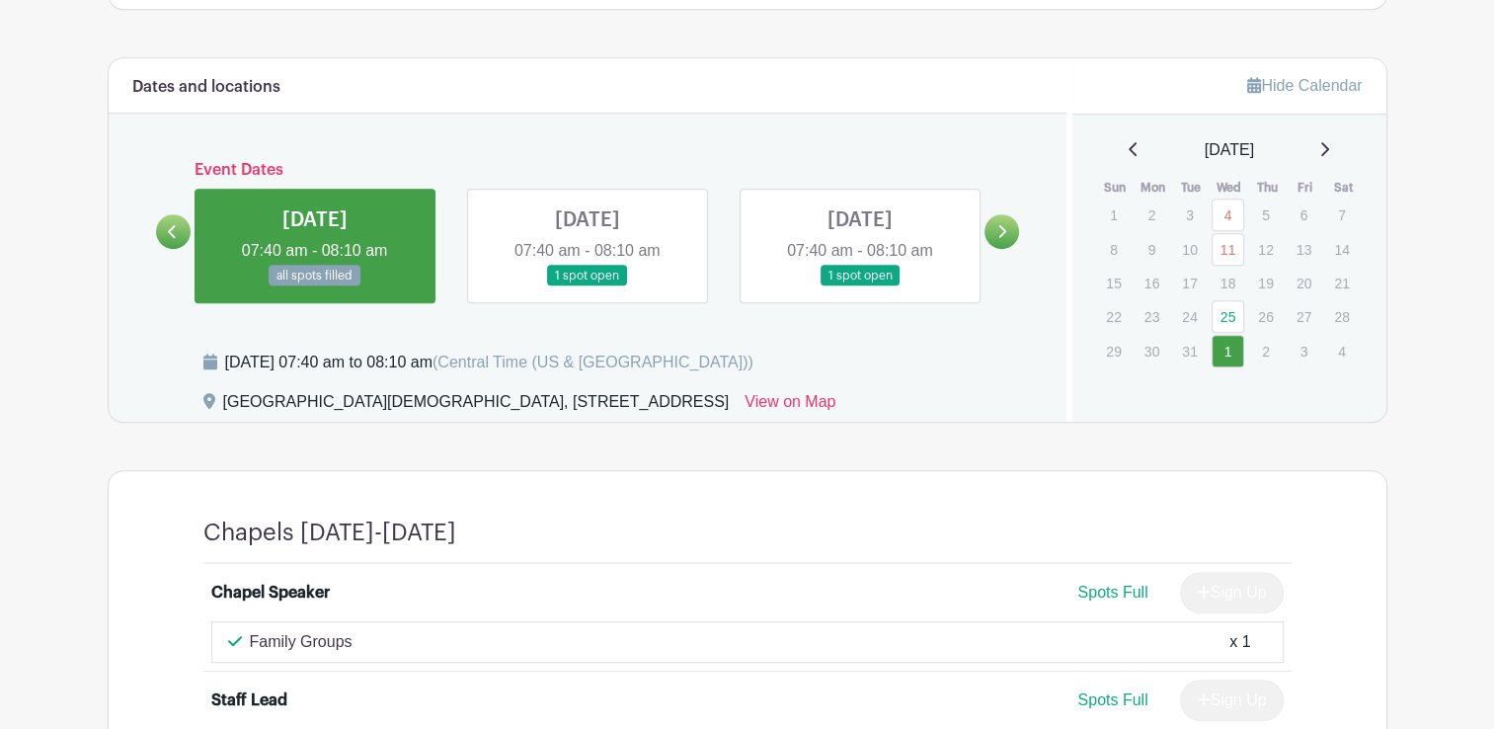
scroll to position [944, 0]
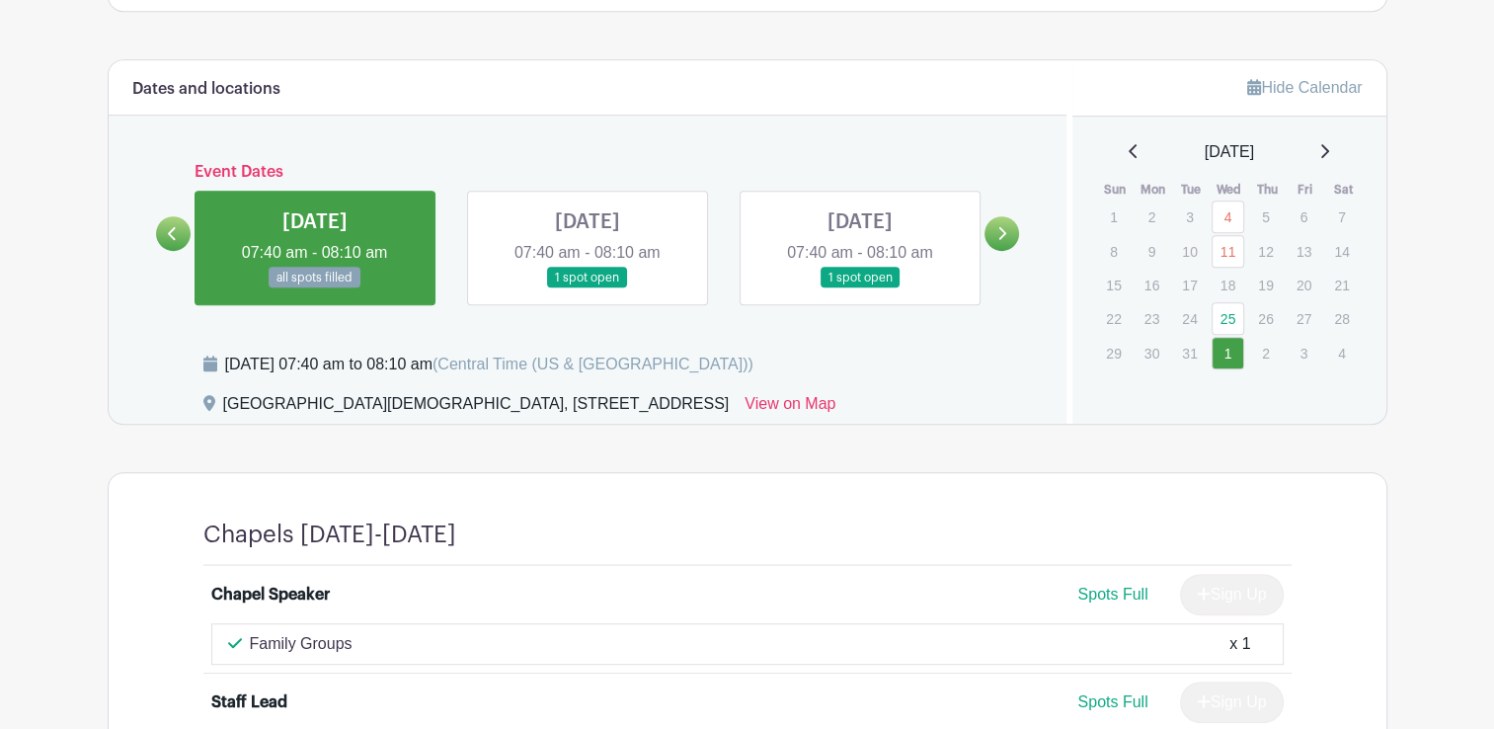
click at [1329, 143] on icon at bounding box center [1324, 151] width 10 height 16
click at [1329, 144] on icon at bounding box center [1325, 151] width 8 height 14
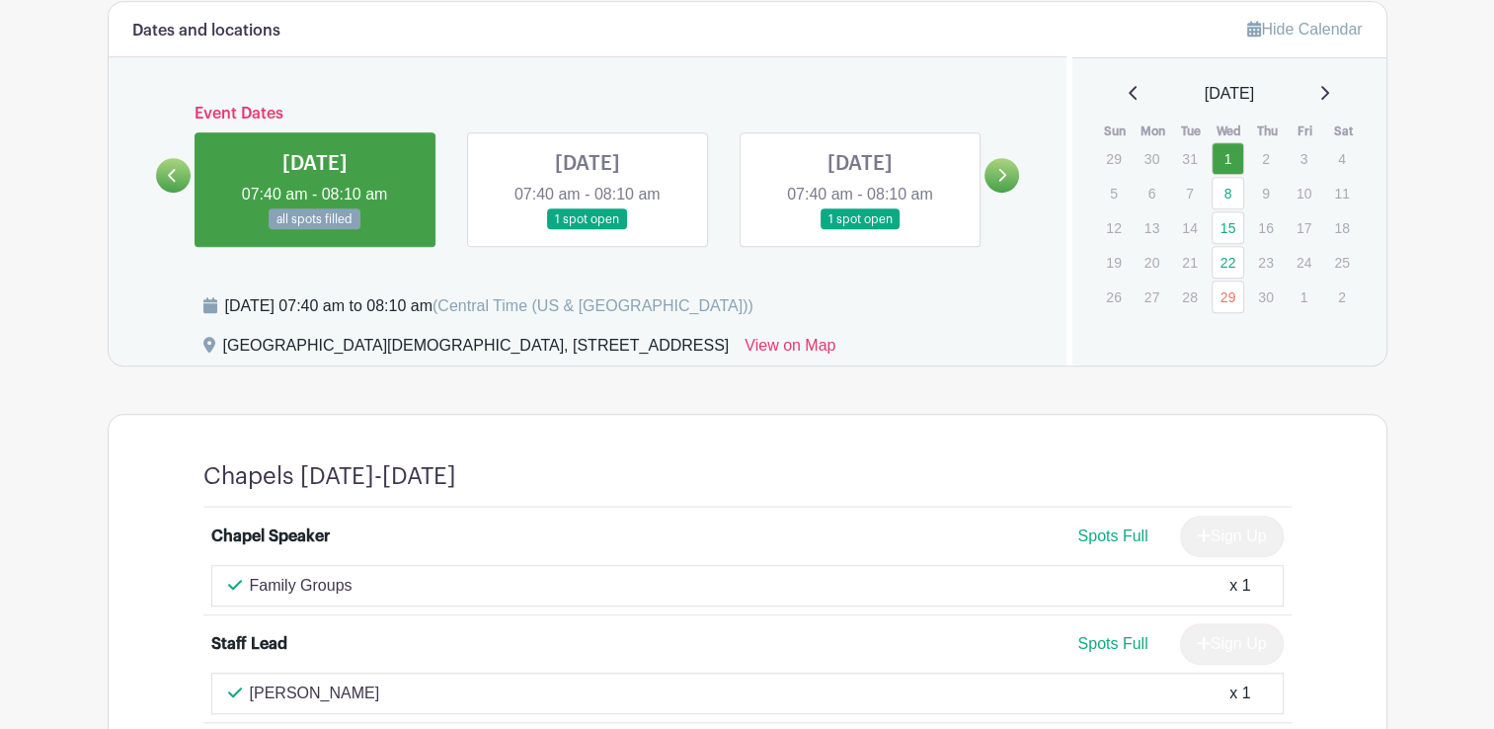
scroll to position [1001, 0]
click at [1216, 143] on link "1" at bounding box center [1228, 159] width 33 height 33
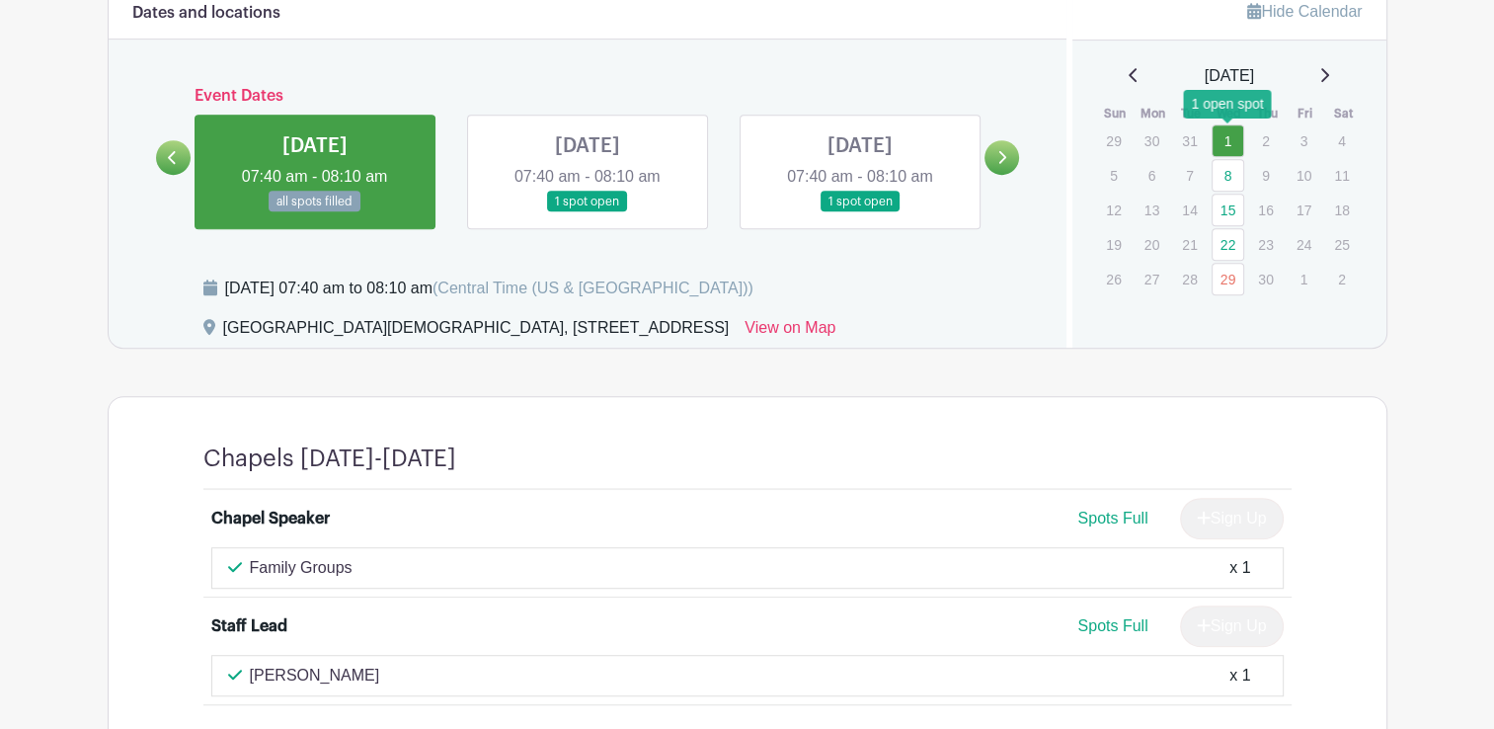
click at [1217, 159] on link "8" at bounding box center [1228, 175] width 33 height 33
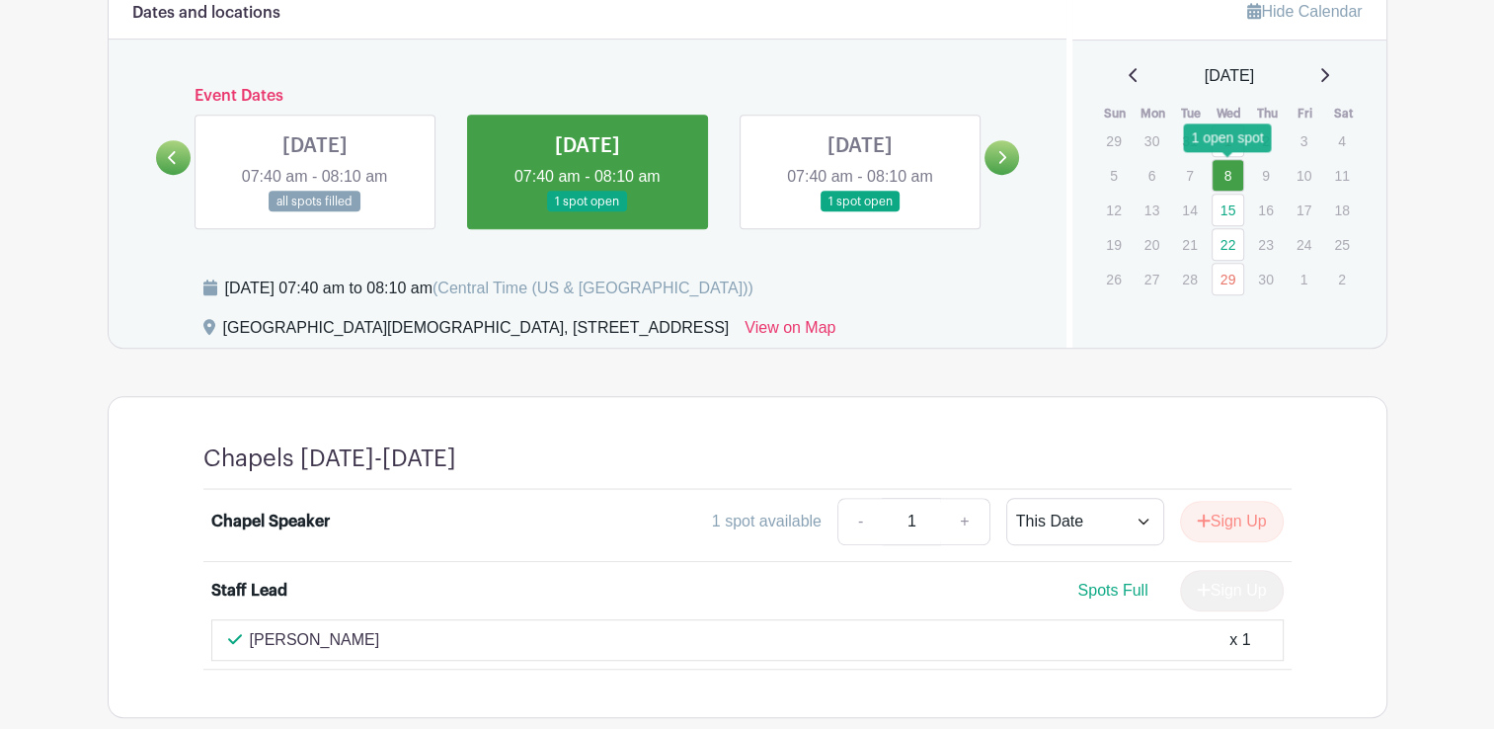
click at [1222, 194] on link "15" at bounding box center [1228, 210] width 33 height 33
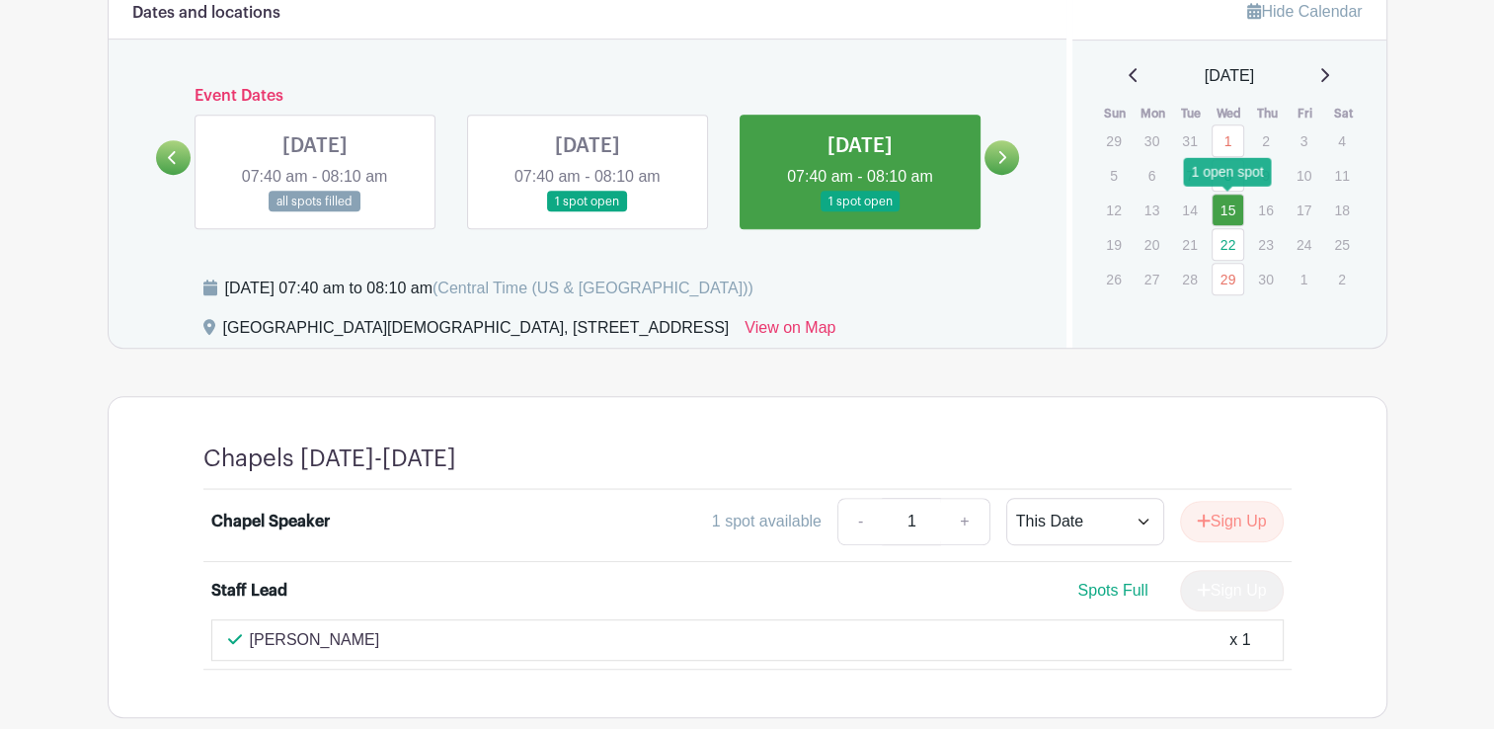
click at [1221, 228] on link "22" at bounding box center [1228, 244] width 33 height 33
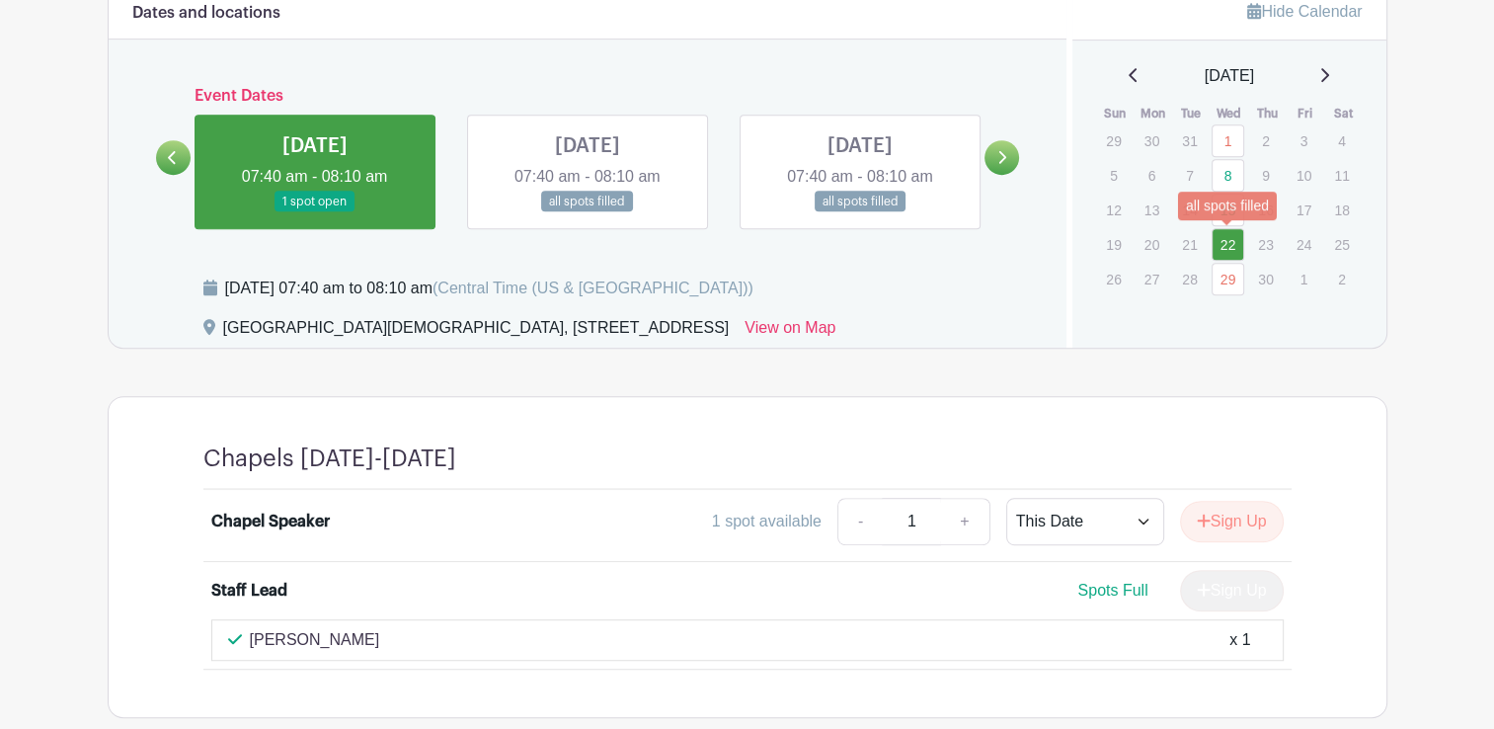
click at [1228, 263] on link "29" at bounding box center [1228, 279] width 33 height 33
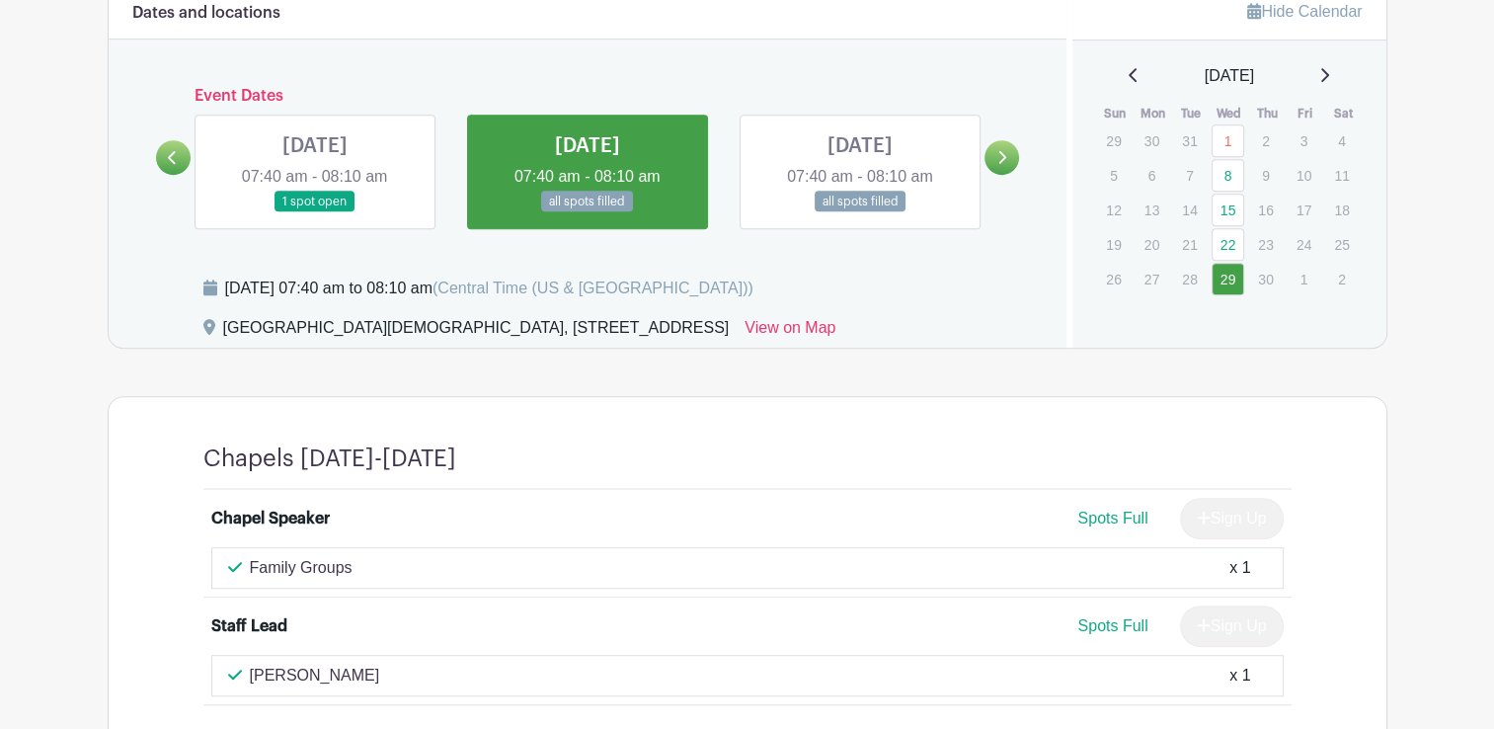
click at [1327, 67] on icon at bounding box center [1324, 75] width 10 height 16
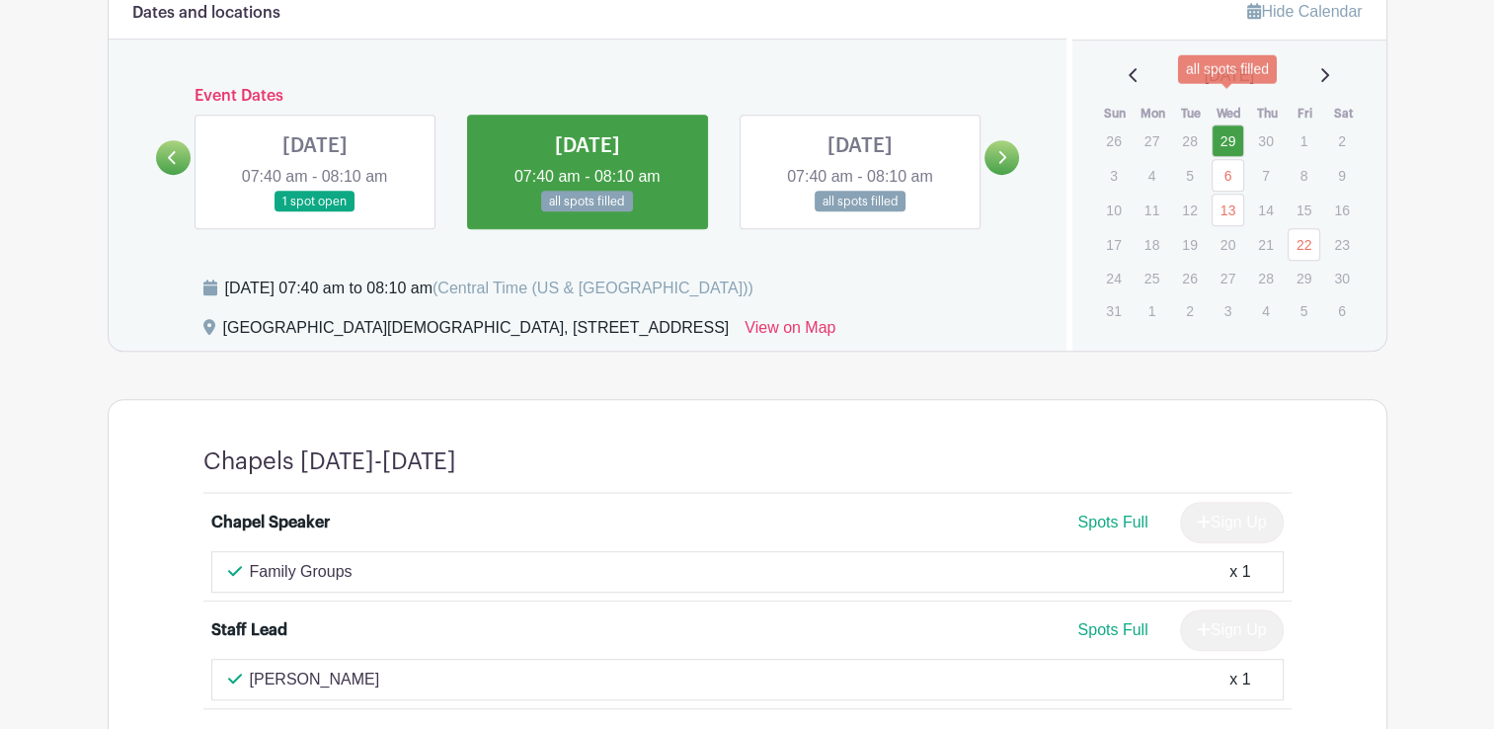
click at [1225, 124] on link "29" at bounding box center [1228, 140] width 33 height 33
click at [1225, 159] on link "6" at bounding box center [1228, 175] width 33 height 33
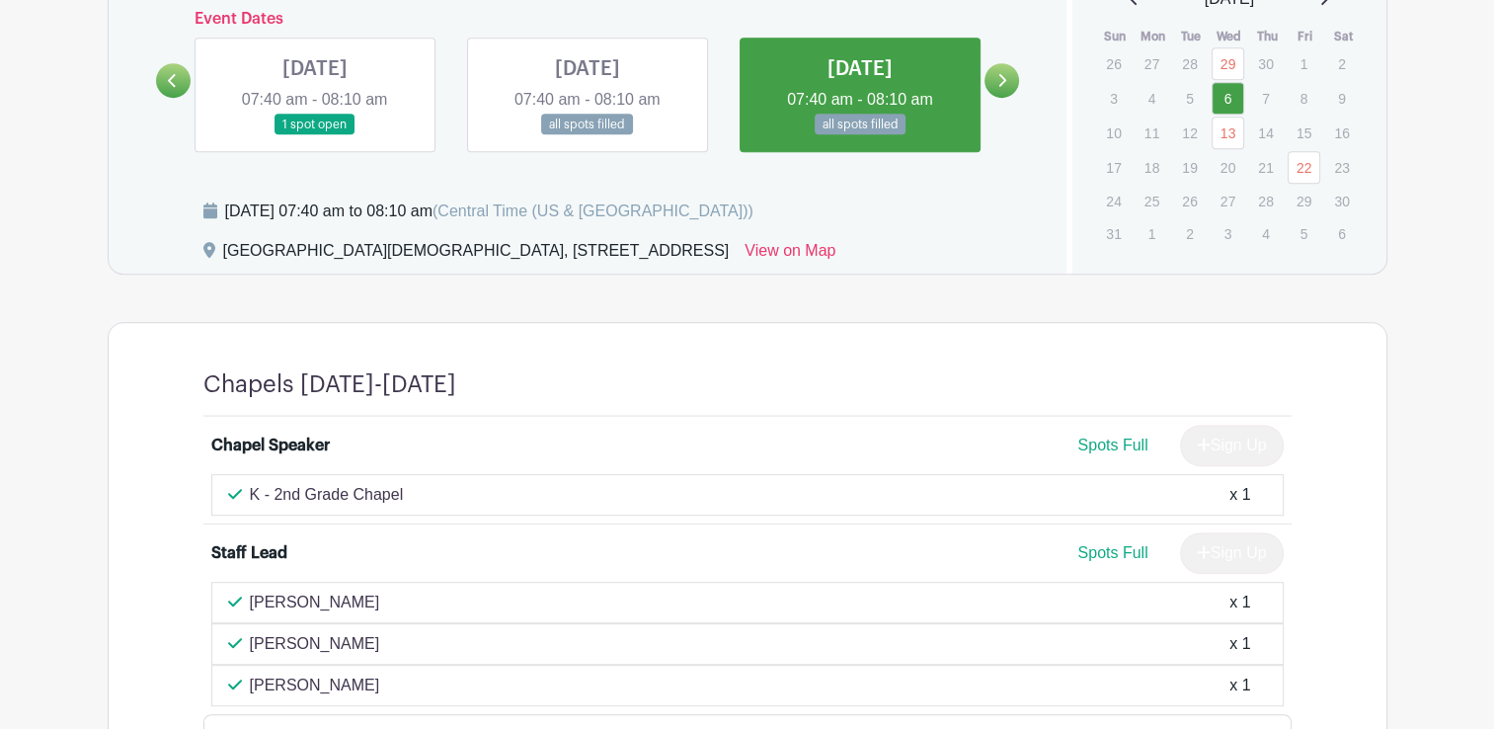
scroll to position [1110, 0]
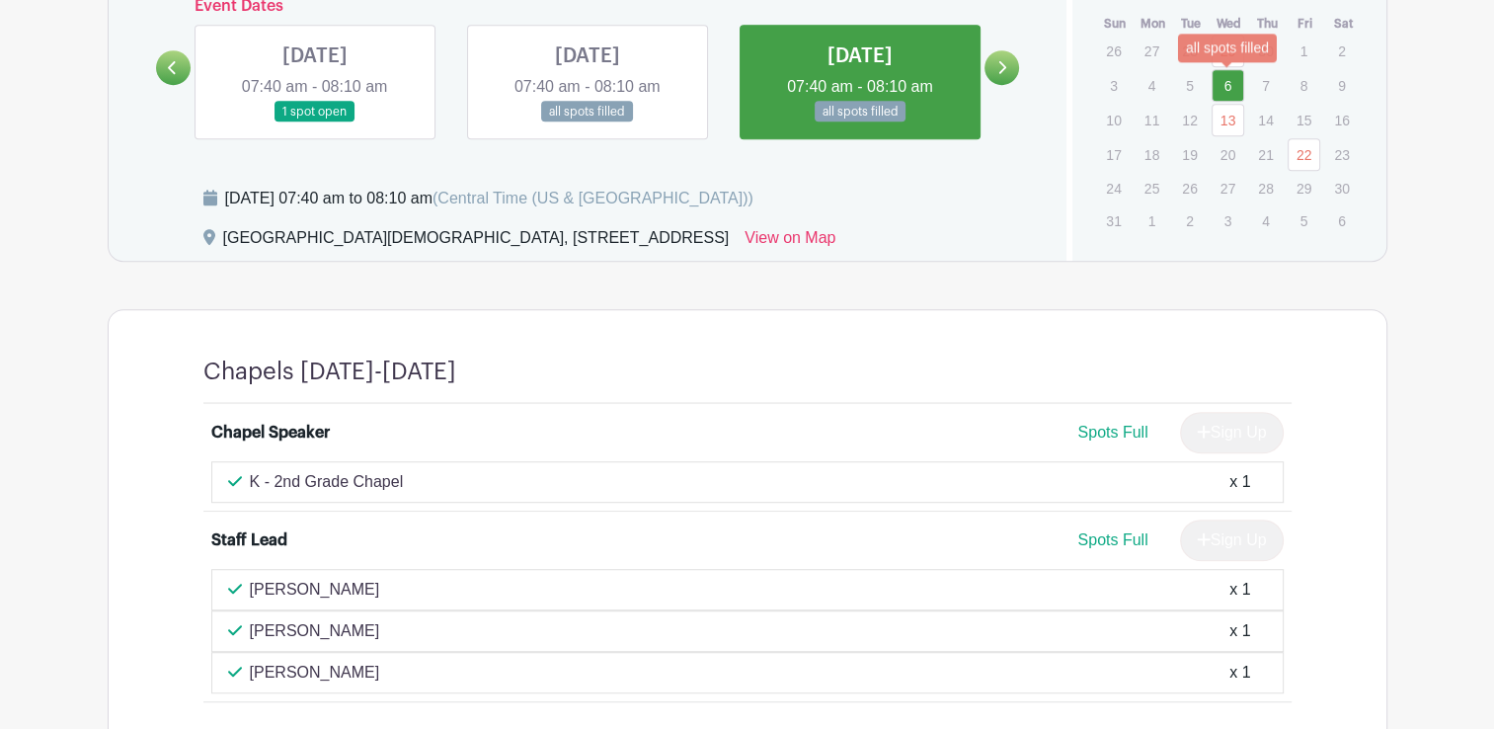
click at [1238, 104] on link "13" at bounding box center [1228, 120] width 33 height 33
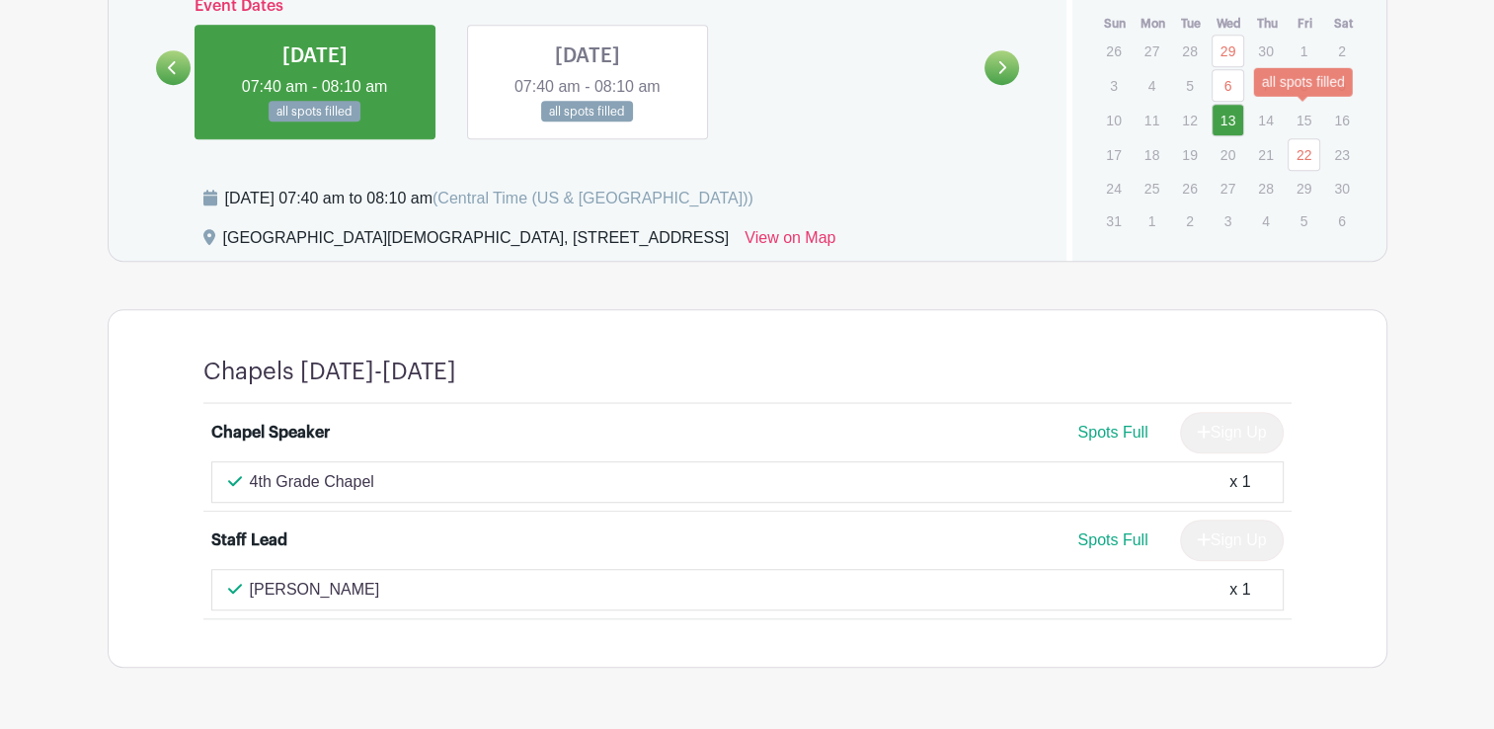
click at [1296, 138] on link "22" at bounding box center [1304, 154] width 33 height 33
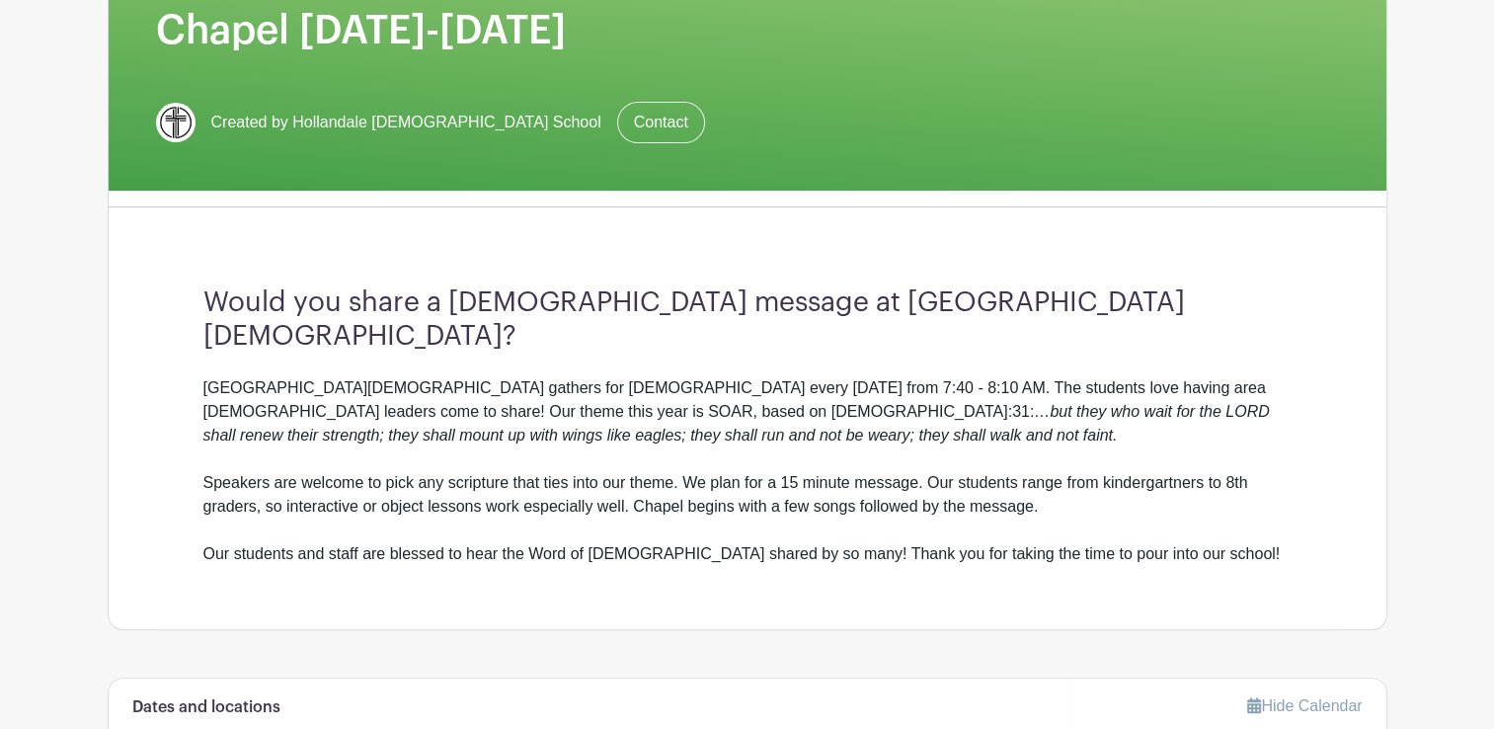
scroll to position [319, 0]
